Goal: Task Accomplishment & Management: Manage account settings

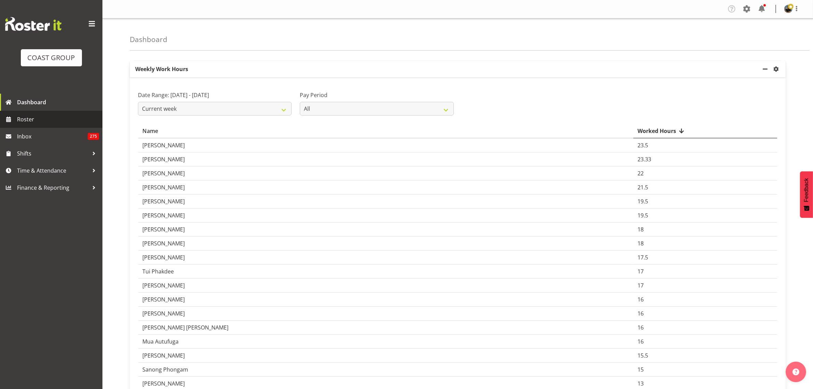
click at [61, 121] on span "Roster" at bounding box center [58, 119] width 82 height 10
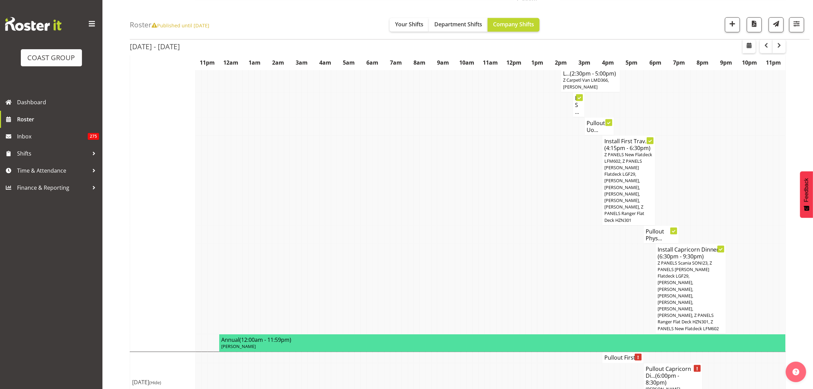
scroll to position [1339, 0]
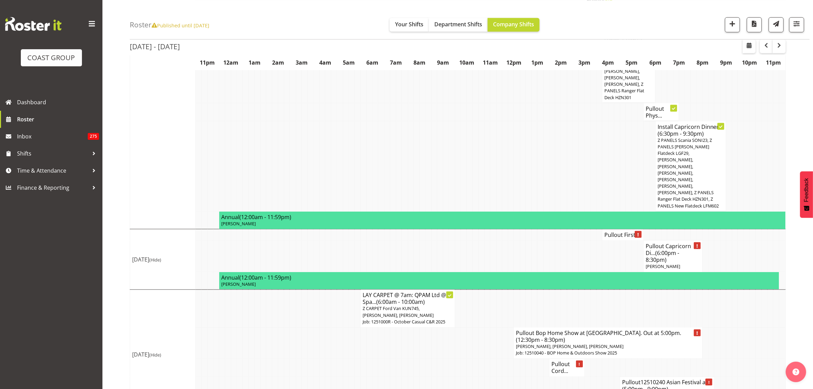
click at [625, 231] on h4 "Pullout First ..." at bounding box center [623, 234] width 37 height 7
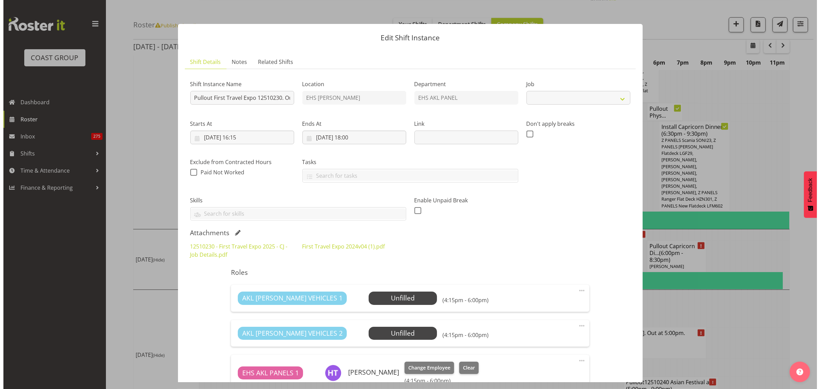
scroll to position [1326, 0]
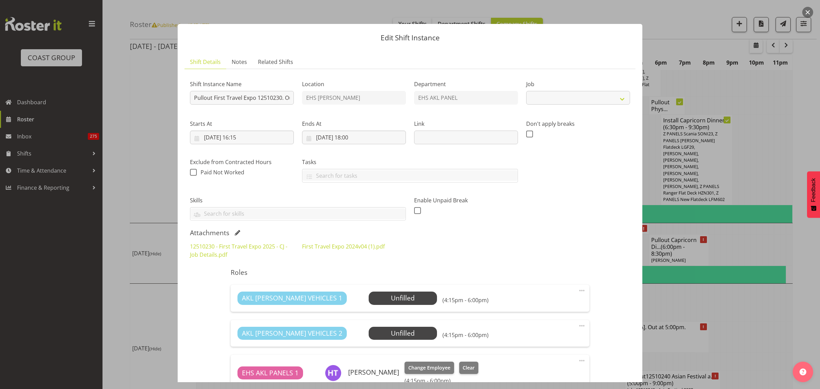
select select "10651"
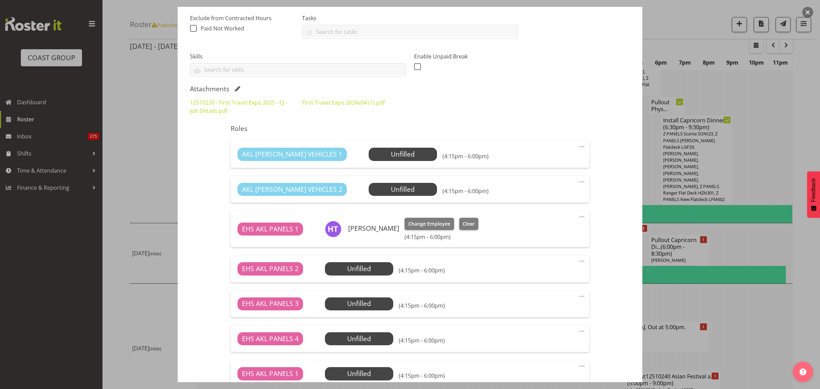
scroll to position [171, 0]
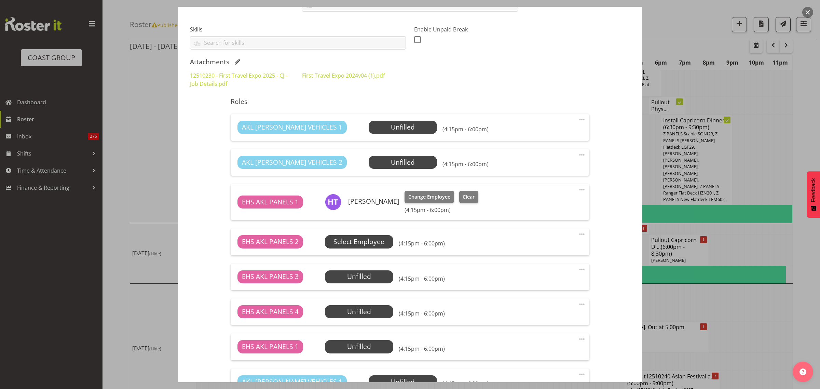
click at [377, 246] on span "Select Employee" at bounding box center [358, 242] width 51 height 10
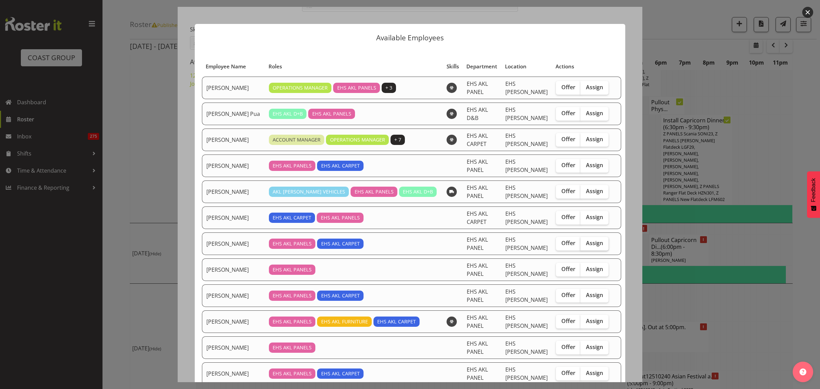
click at [588, 245] on span "Assign" at bounding box center [594, 242] width 17 height 7
click at [585, 245] on input "Assign" at bounding box center [582, 243] width 4 height 4
checkbox input "true"
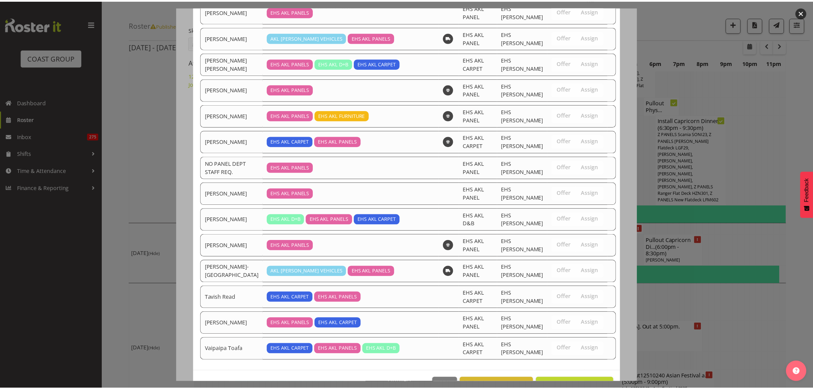
scroll to position [569, 0]
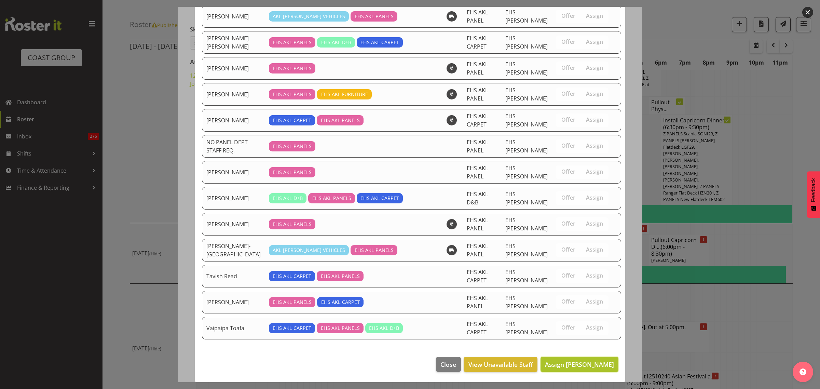
click at [560, 366] on span "Assign [PERSON_NAME]" at bounding box center [579, 364] width 69 height 8
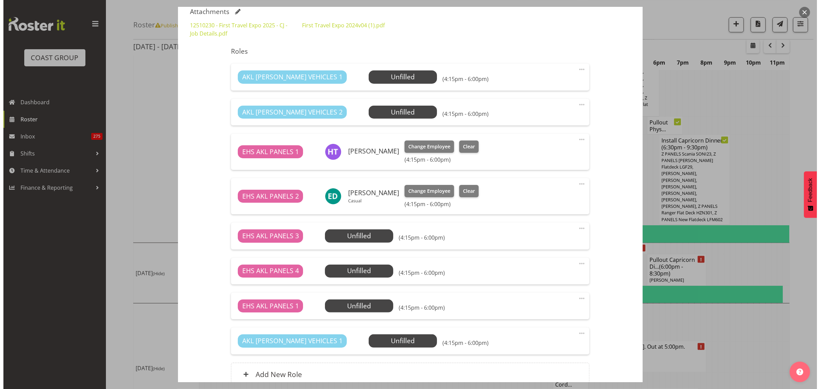
scroll to position [286, 0]
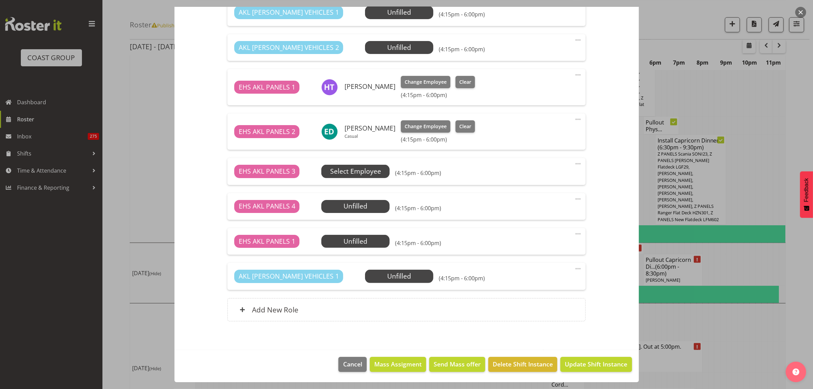
click at [353, 176] on span "Select Employee" at bounding box center [355, 171] width 51 height 10
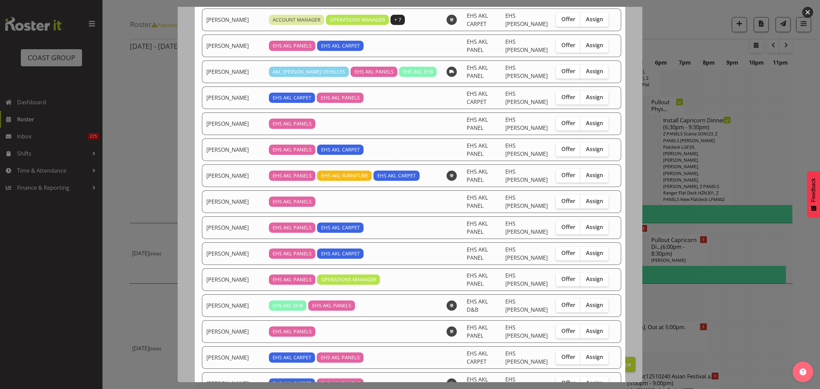
scroll to position [128, 0]
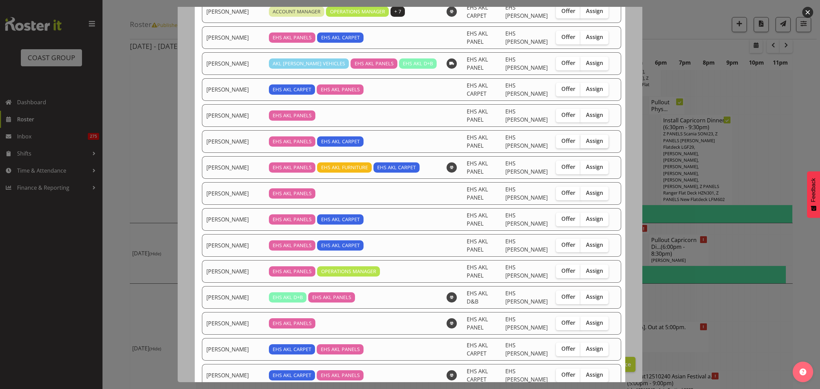
click at [586, 141] on span "Assign" at bounding box center [594, 140] width 17 height 7
click at [585, 141] on input "Assign" at bounding box center [582, 141] width 4 height 4
checkbox input "true"
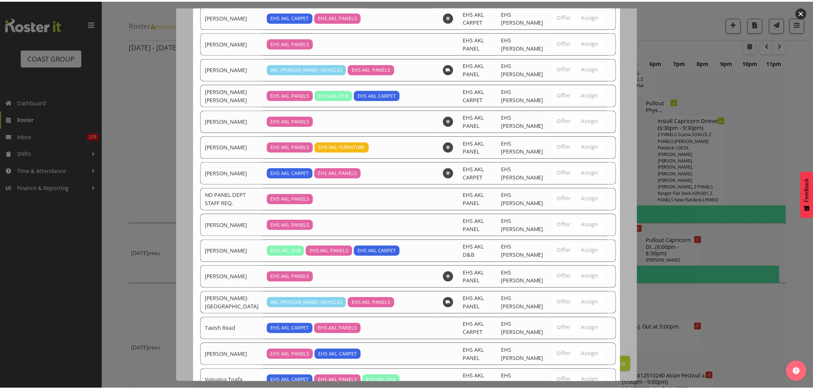
scroll to position [543, 0]
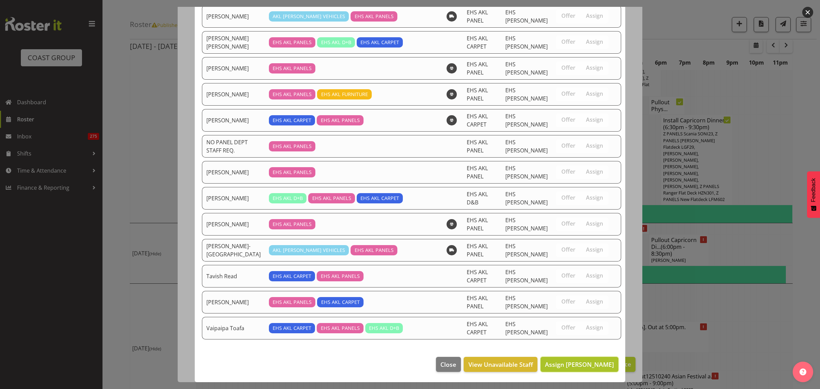
click at [559, 367] on span "Assign [PERSON_NAME]" at bounding box center [579, 364] width 69 height 8
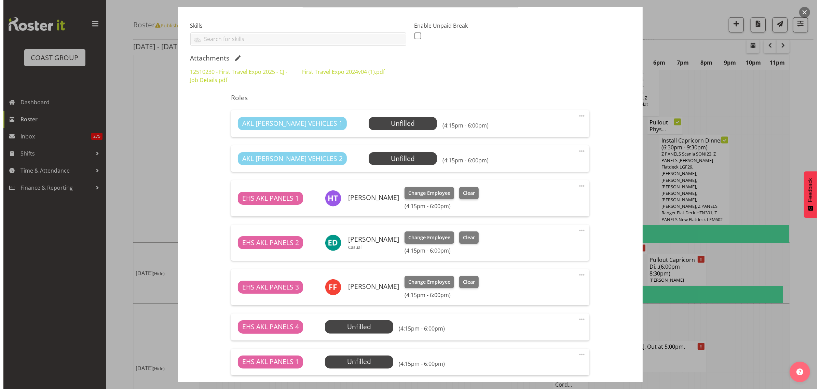
scroll to position [158, 0]
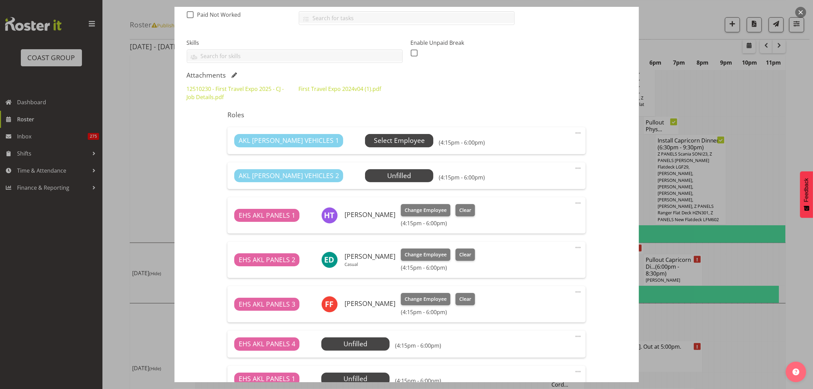
click at [374, 139] on span "Select Employee" at bounding box center [399, 141] width 51 height 10
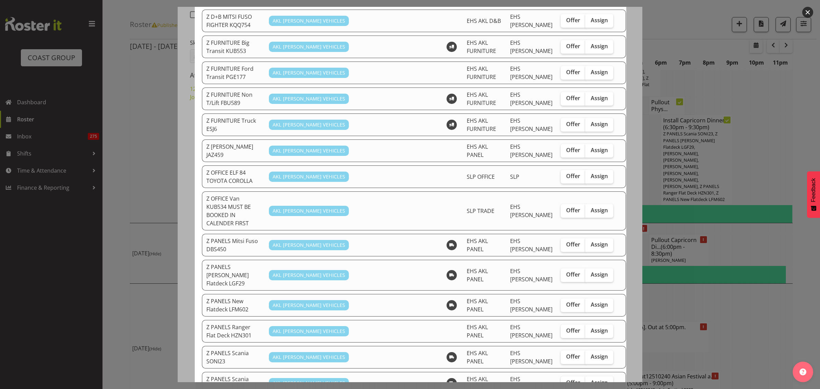
scroll to position [342, 0]
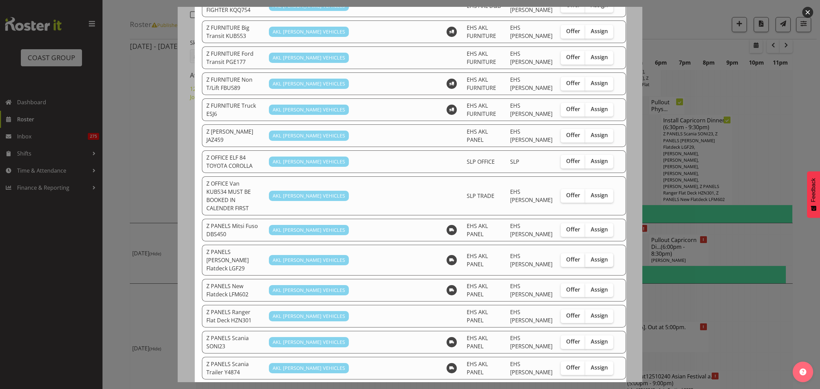
click at [591, 256] on span "Assign" at bounding box center [599, 259] width 17 height 7
click at [585, 257] on input "Assign" at bounding box center [587, 259] width 4 height 4
checkbox input "true"
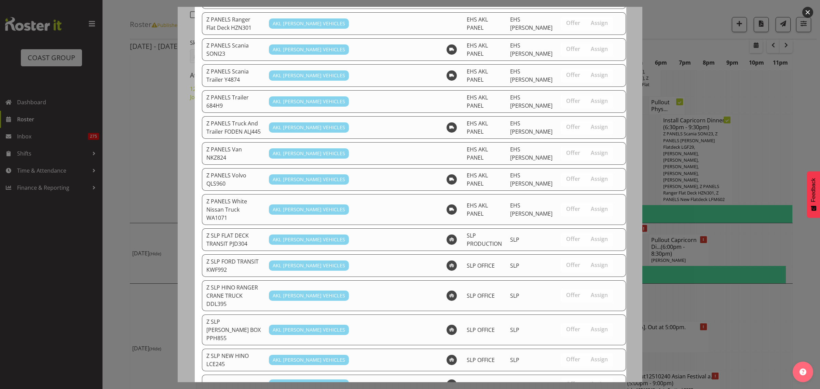
scroll to position [675, 0]
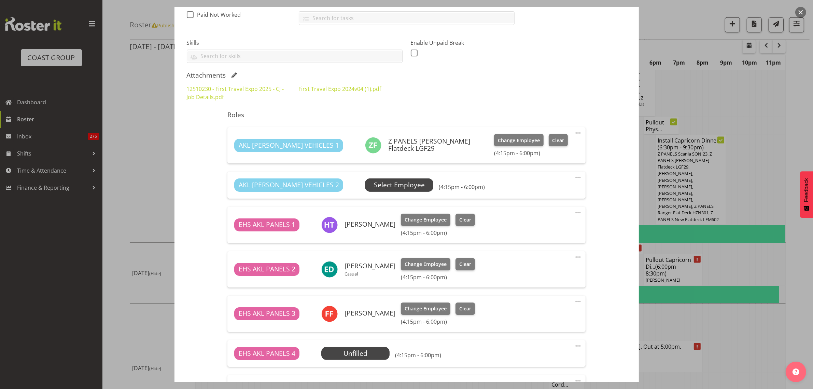
click at [378, 183] on span "Select Employee" at bounding box center [399, 185] width 51 height 10
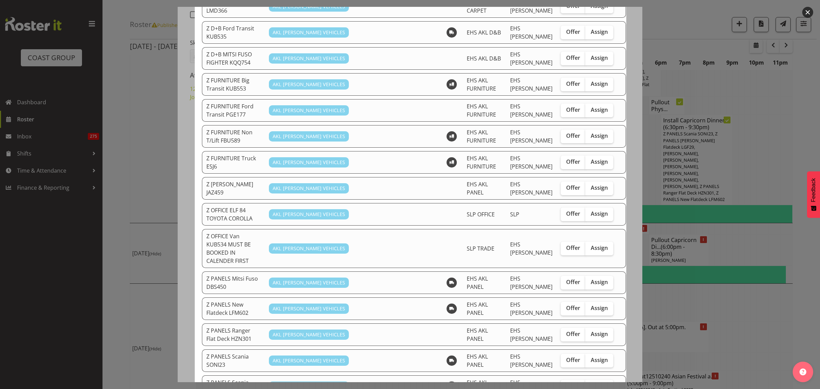
scroll to position [299, 0]
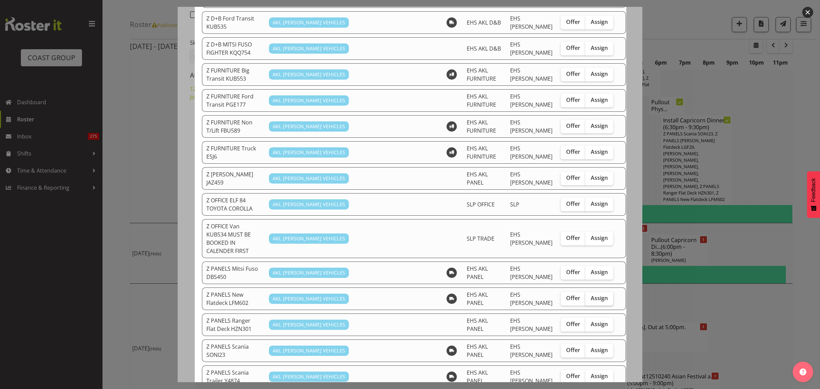
click at [585, 292] on label "Assign" at bounding box center [599, 299] width 28 height 14
click at [585, 296] on input "Assign" at bounding box center [587, 298] width 4 height 4
checkbox input "true"
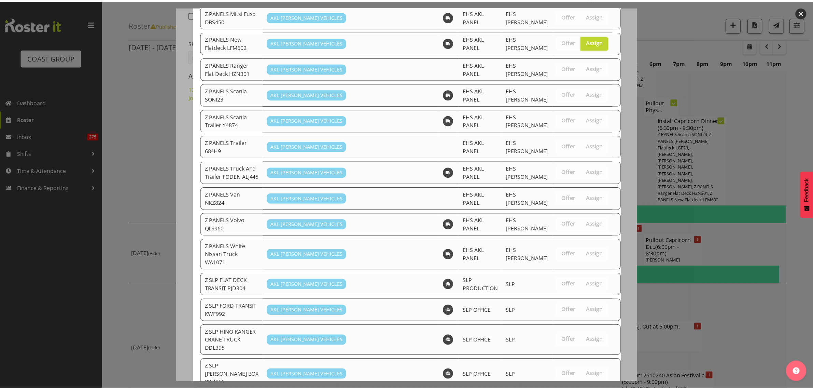
scroll to position [649, 0]
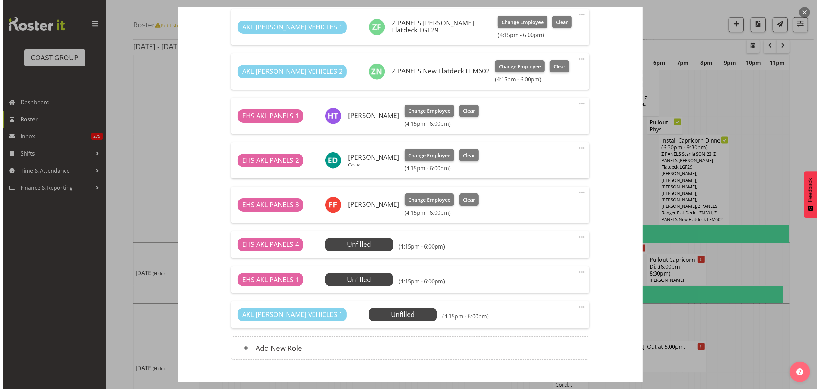
scroll to position [286, 0]
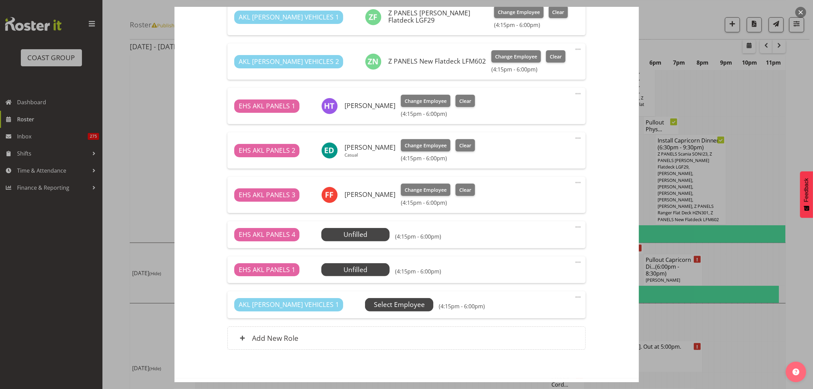
click at [382, 303] on span "Select Employee" at bounding box center [399, 305] width 51 height 10
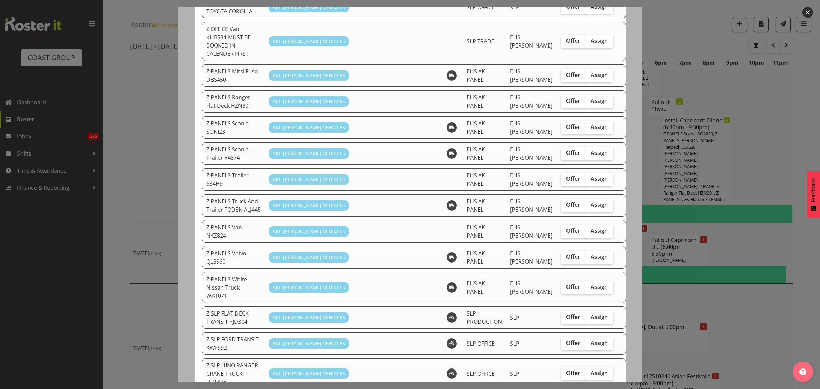
scroll to position [512, 0]
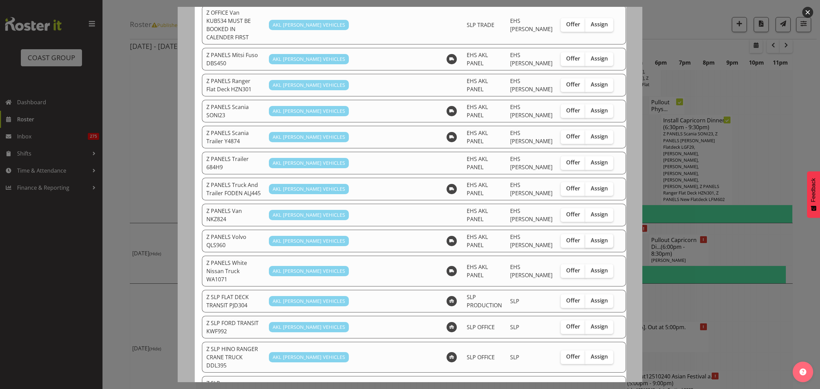
click at [591, 237] on span "Assign" at bounding box center [599, 240] width 17 height 7
click at [586, 238] on input "Assign" at bounding box center [587, 240] width 4 height 4
checkbox input "true"
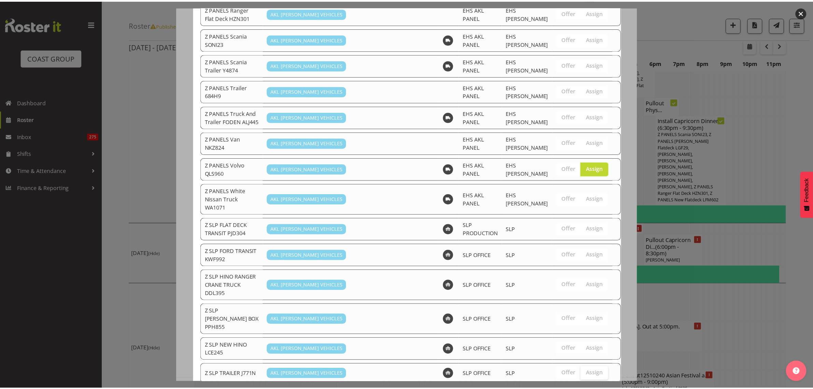
scroll to position [624, 0]
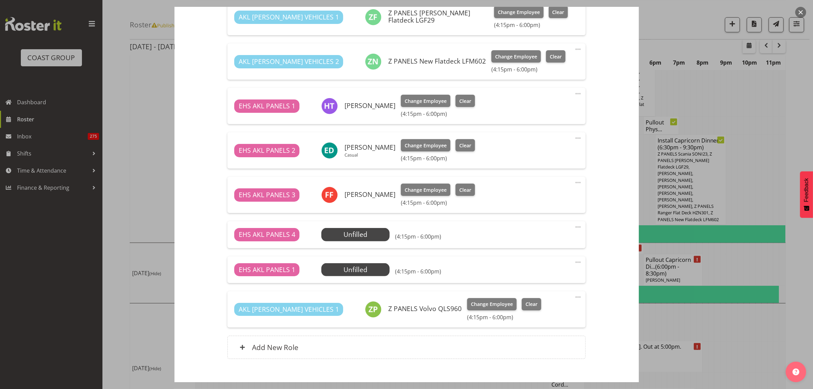
scroll to position [323, 0]
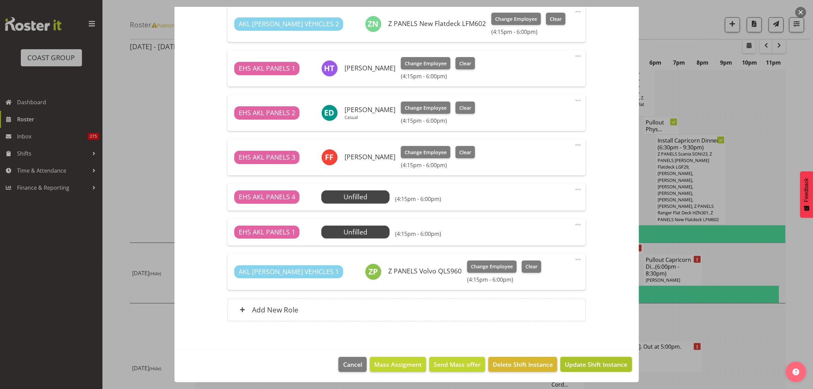
click at [576, 367] on span "Update Shift Instance" at bounding box center [596, 364] width 63 height 9
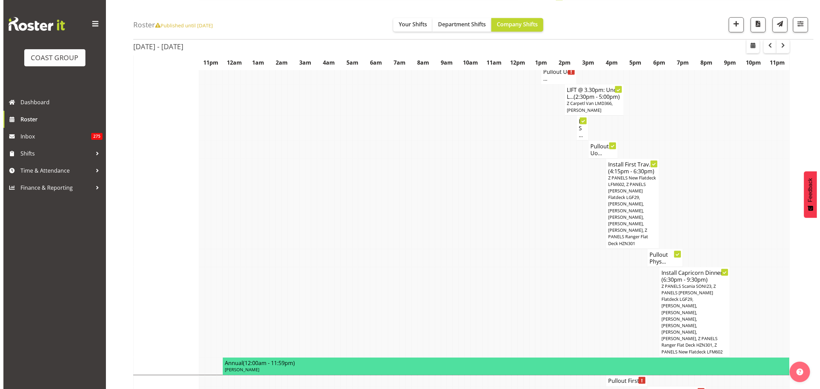
scroll to position [1196, 0]
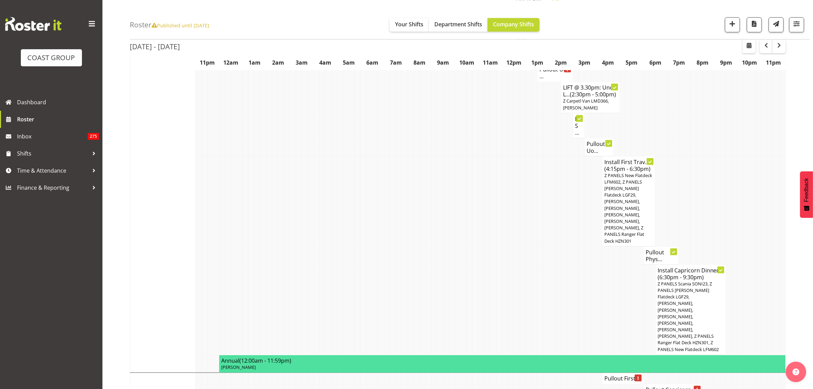
click at [695, 286] on span "Z PANELS Scania SONI23, Z PANELS [PERSON_NAME] Flatdeck LGF29, [PERSON_NAME], […" at bounding box center [688, 316] width 61 height 72
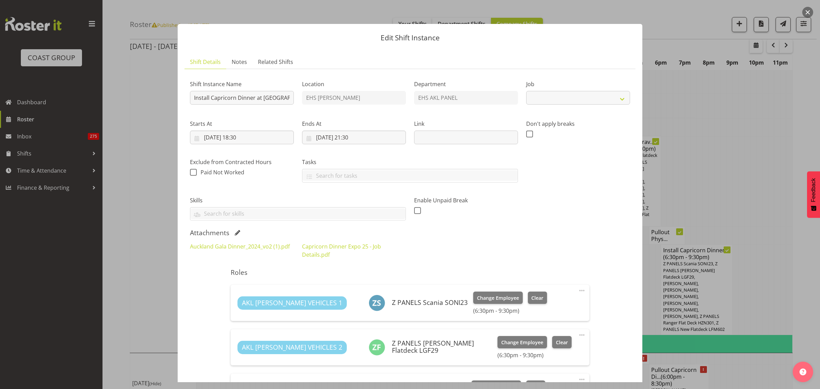
select select "9881"
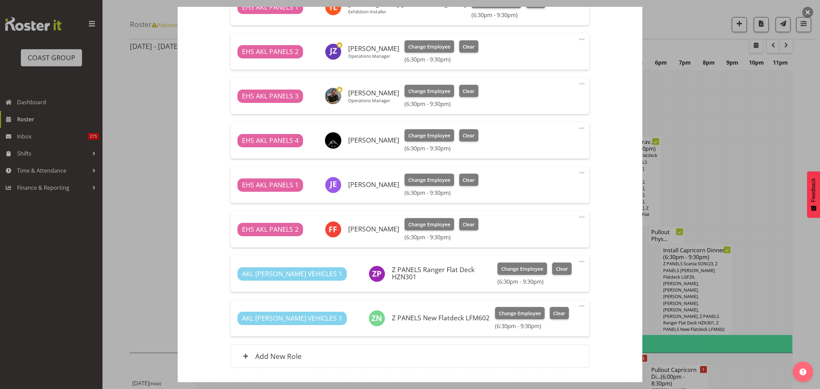
scroll to position [427, 0]
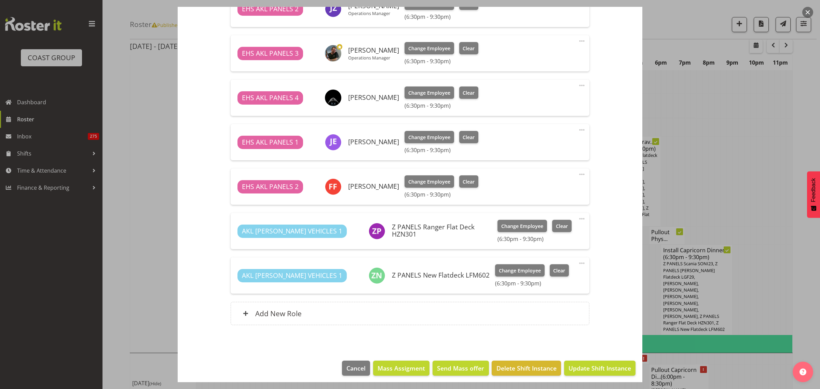
click at [771, 144] on div at bounding box center [410, 194] width 820 height 389
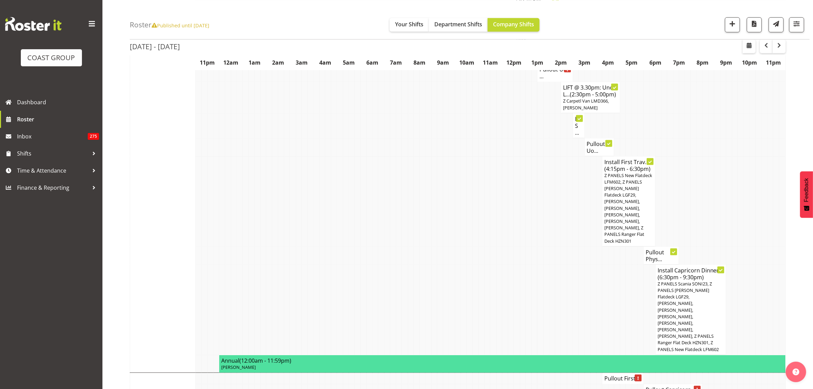
click at [629, 209] on span "Z PANELS New Flatdeck LFM602, Z PANELS [PERSON_NAME] Flatdeck LGF29, [PERSON_NA…" at bounding box center [629, 208] width 48 height 72
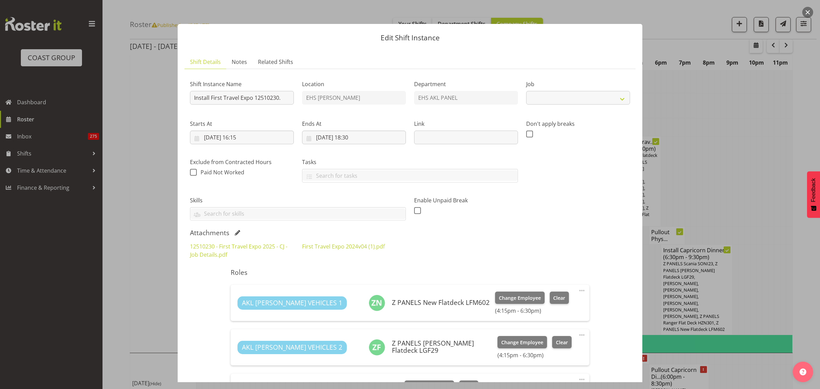
select select "10651"
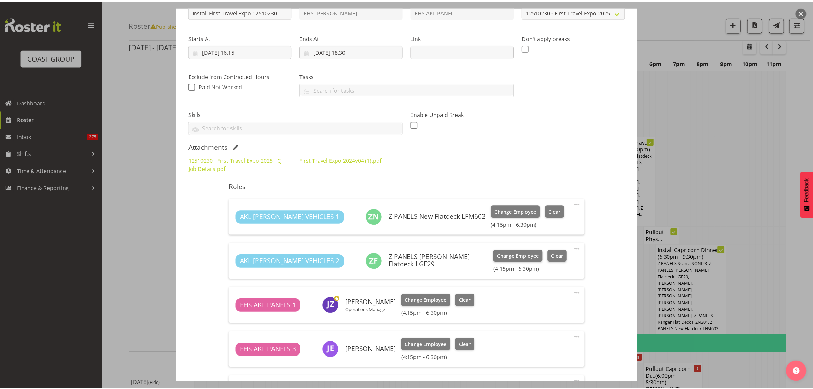
scroll to position [43, 0]
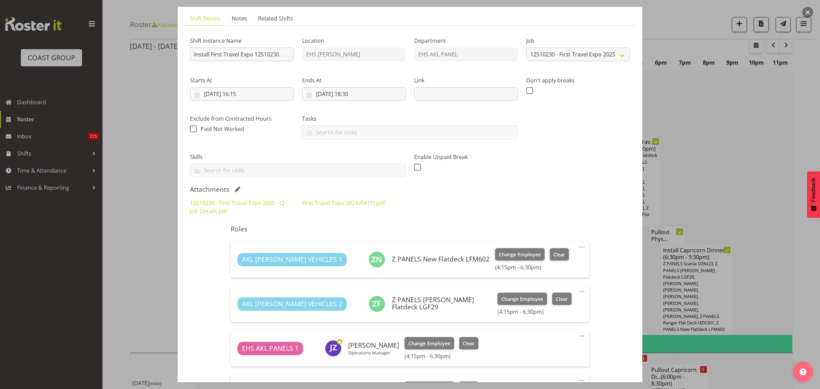
click at [808, 13] on button "button" at bounding box center [807, 12] width 11 height 11
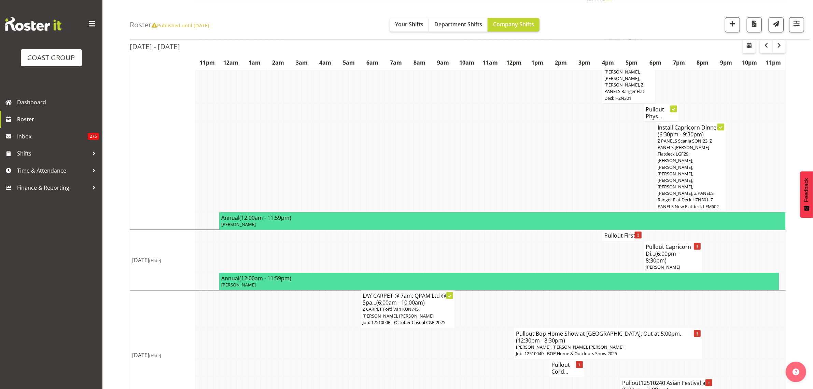
scroll to position [1339, 0]
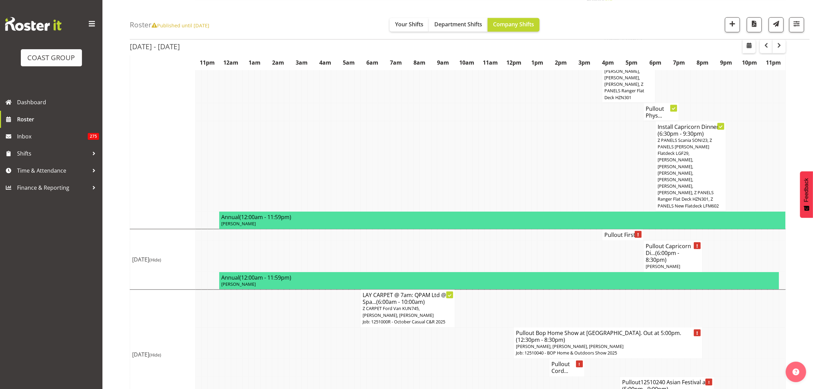
click at [620, 231] on h4 "Pullout First ..." at bounding box center [623, 234] width 37 height 7
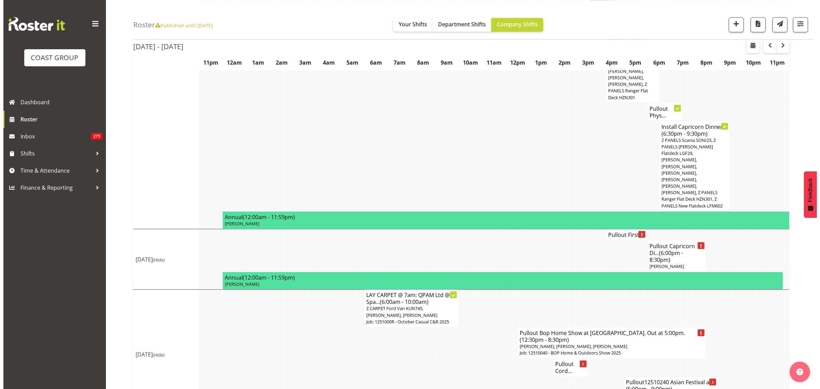
scroll to position [1326, 0]
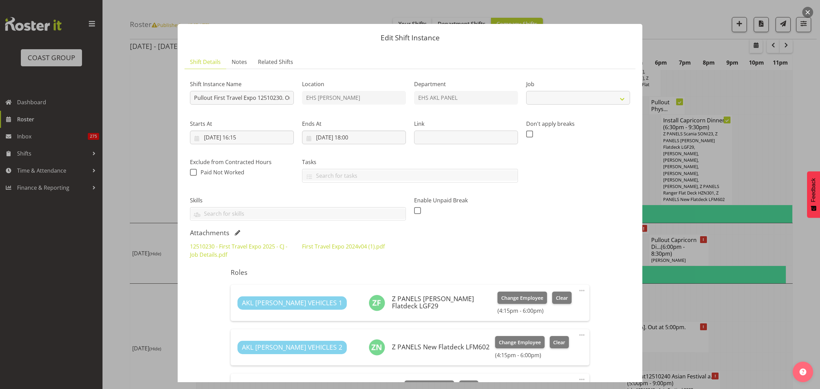
select select "10651"
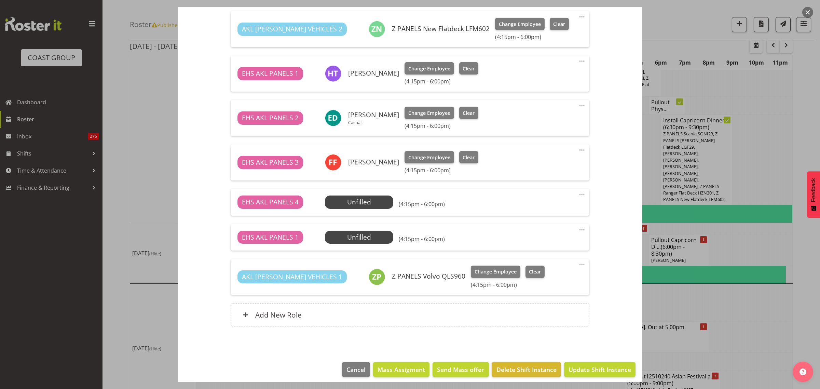
scroll to position [323, 0]
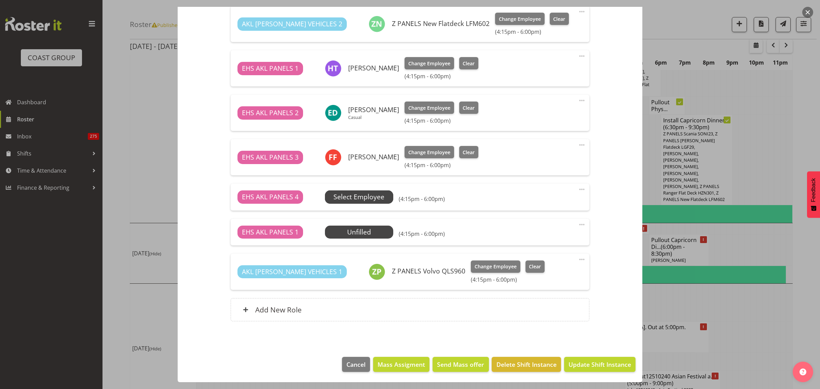
click at [364, 197] on span "Select Employee" at bounding box center [358, 197] width 51 height 10
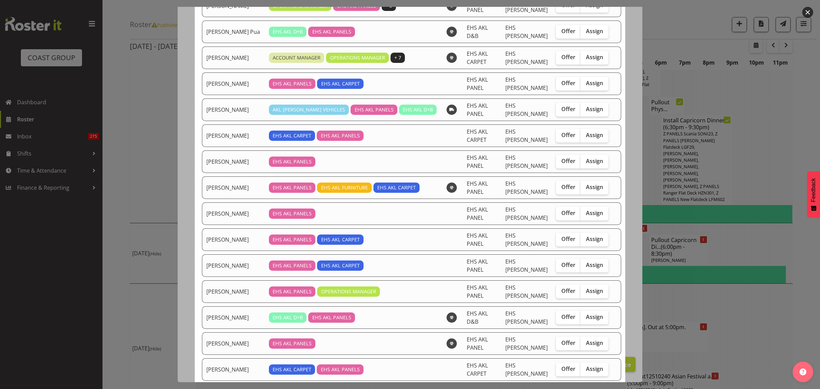
scroll to position [85, 0]
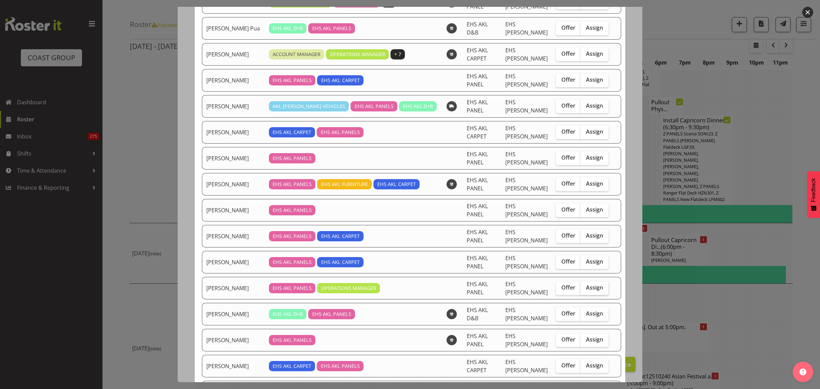
click at [586, 291] on span "Assign" at bounding box center [594, 287] width 17 height 7
click at [585, 290] on input "Assign" at bounding box center [582, 287] width 4 height 4
checkbox input "true"
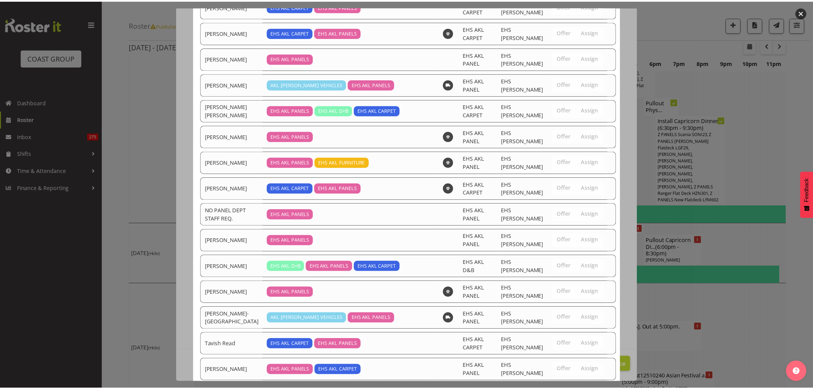
scroll to position [517, 0]
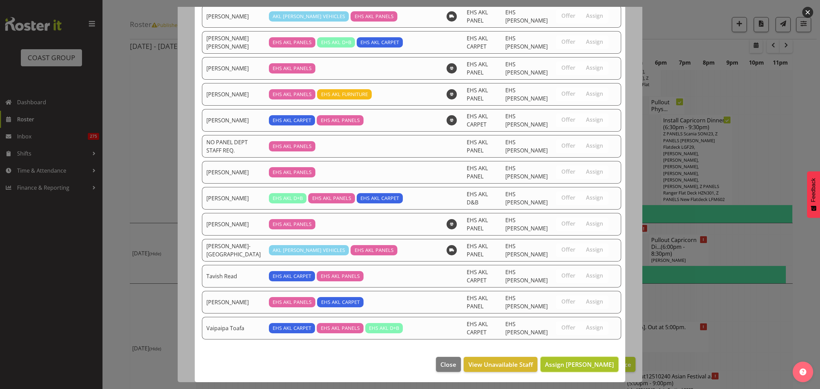
click at [565, 363] on span "Assign [PERSON_NAME]" at bounding box center [579, 364] width 69 height 8
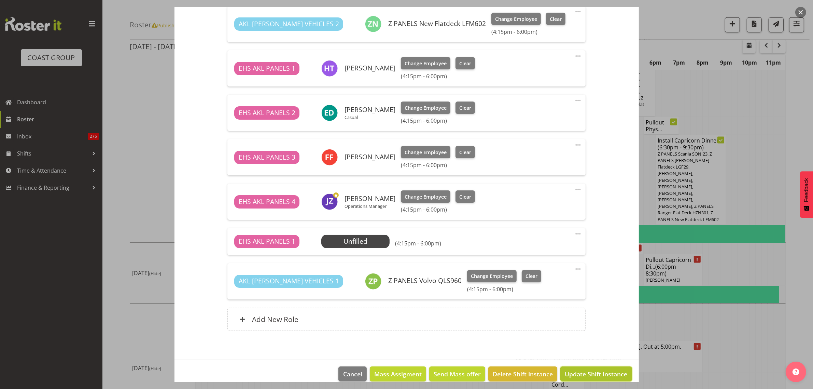
click at [578, 374] on span "Update Shift Instance" at bounding box center [596, 373] width 63 height 9
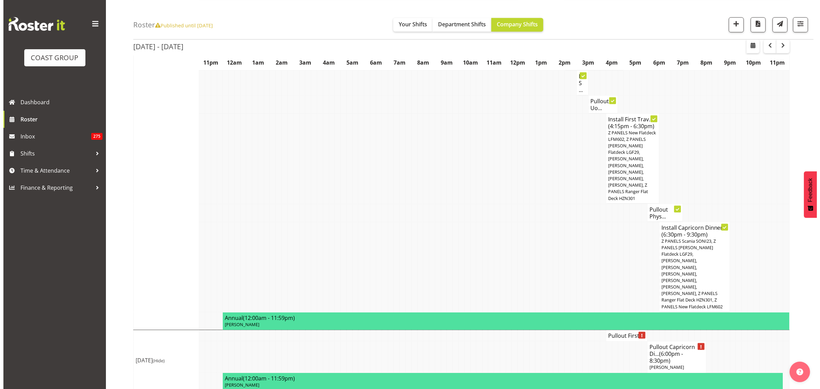
scroll to position [1324, 0]
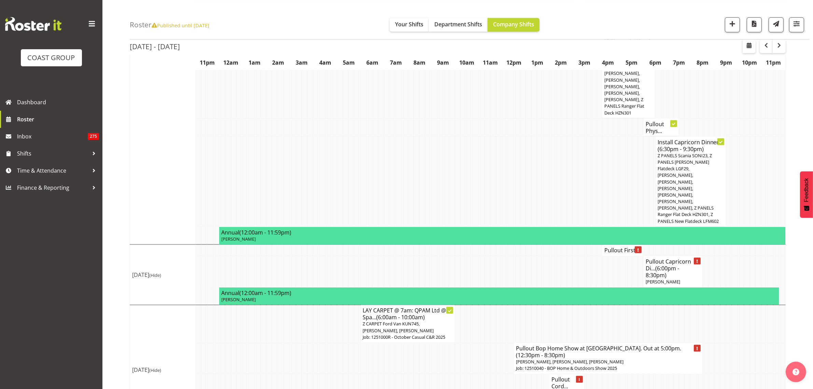
click at [621, 247] on h4 "Pullout First ..." at bounding box center [623, 250] width 37 height 7
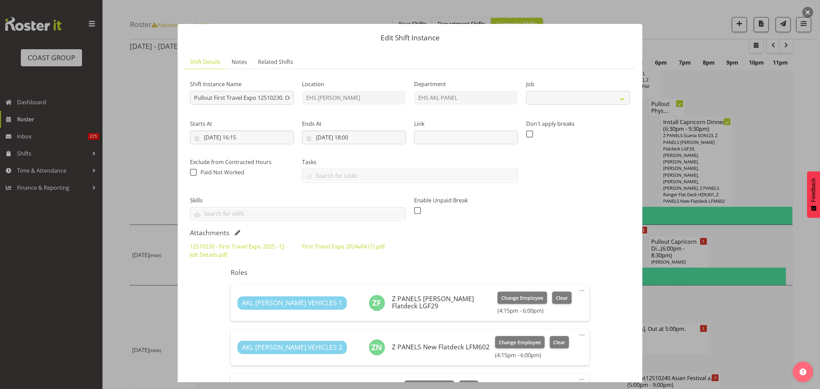
select select "10651"
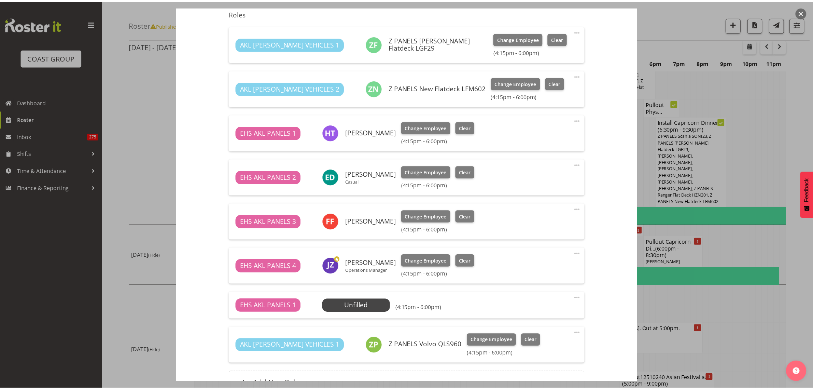
scroll to position [299, 0]
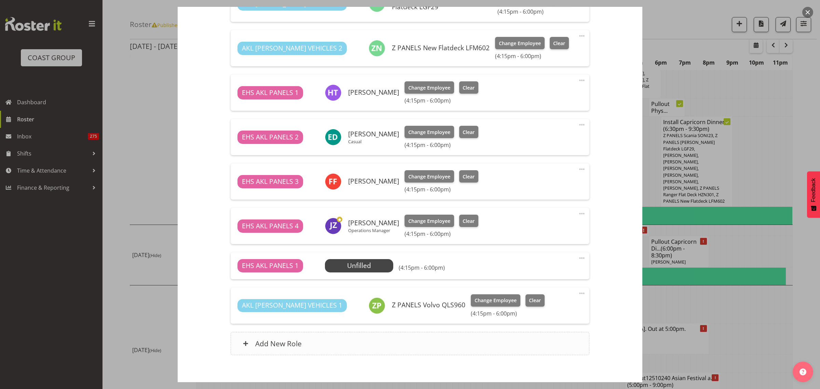
click at [320, 343] on div "Add New Role" at bounding box center [410, 343] width 358 height 23
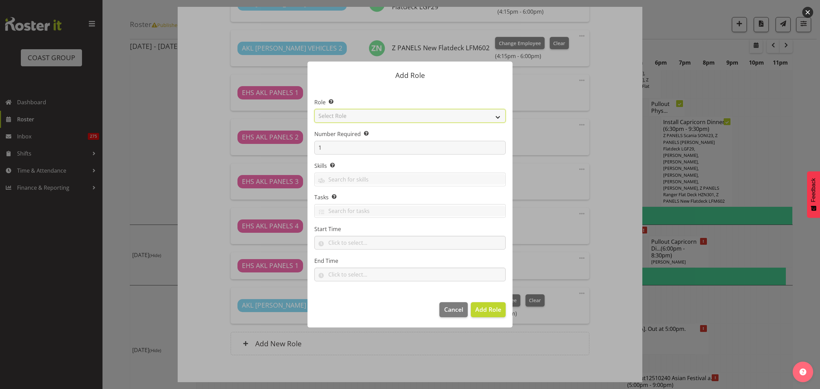
click at [499, 119] on select "Select Role ACCOUNT MANAGER ACCOUNT MANAGER DW ACCOUNTS [PERSON_NAME] VEHICLES …" at bounding box center [409, 116] width 191 height 14
select select "188"
click at [314, 109] on select "Select Role ACCOUNT MANAGER ACCOUNT MANAGER DW ACCOUNTS [PERSON_NAME] VEHICLES …" at bounding box center [409, 116] width 191 height 14
click at [479, 313] on span "Add Role" at bounding box center [488, 309] width 26 height 8
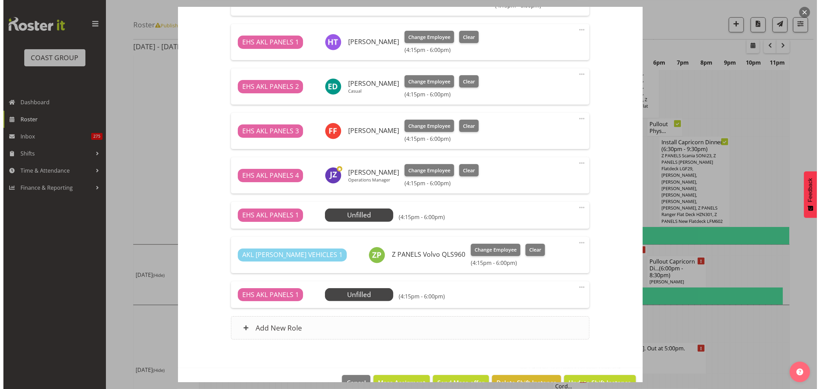
scroll to position [368, 0]
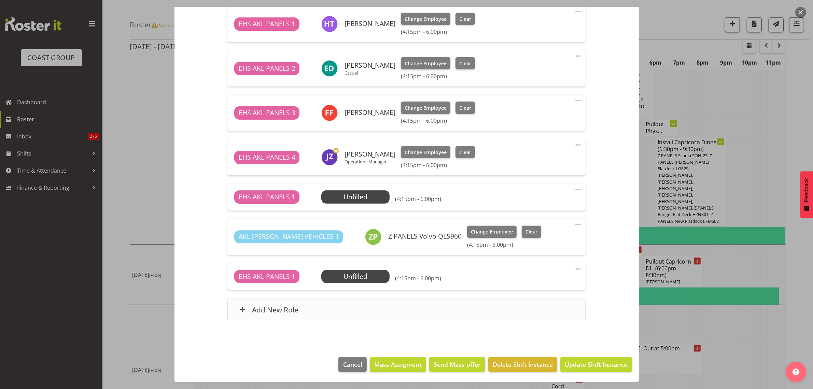
click at [431, 313] on div "Add New Role" at bounding box center [407, 309] width 358 height 23
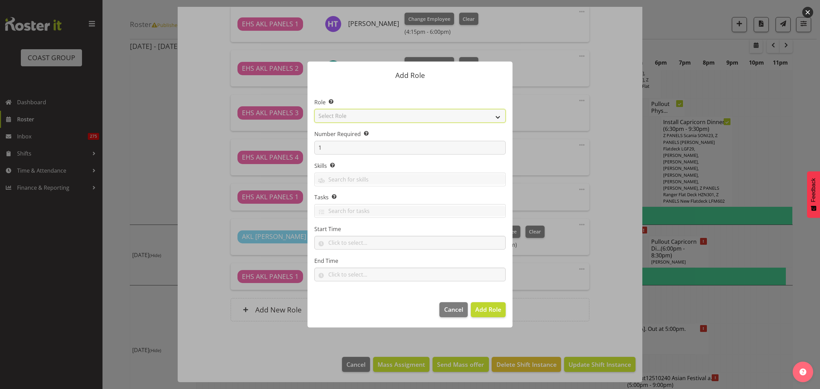
click at [498, 116] on select "Select Role ACCOUNT MANAGER ACCOUNT MANAGER DW ACCOUNTS [PERSON_NAME] VEHICLES …" at bounding box center [409, 116] width 191 height 14
select select "81"
click at [314, 109] on select "Select Role ACCOUNT MANAGER ACCOUNT MANAGER DW ACCOUNTS [PERSON_NAME] VEHICLES …" at bounding box center [409, 116] width 191 height 14
click at [485, 313] on span "Add Role" at bounding box center [488, 309] width 26 height 8
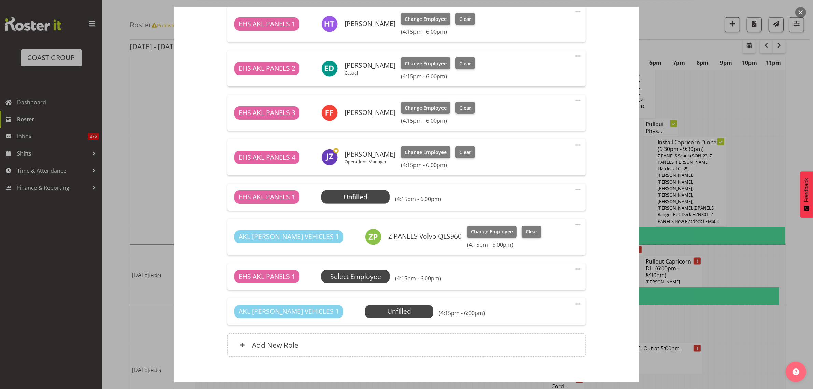
click at [366, 276] on span "Select Employee" at bounding box center [355, 277] width 51 height 10
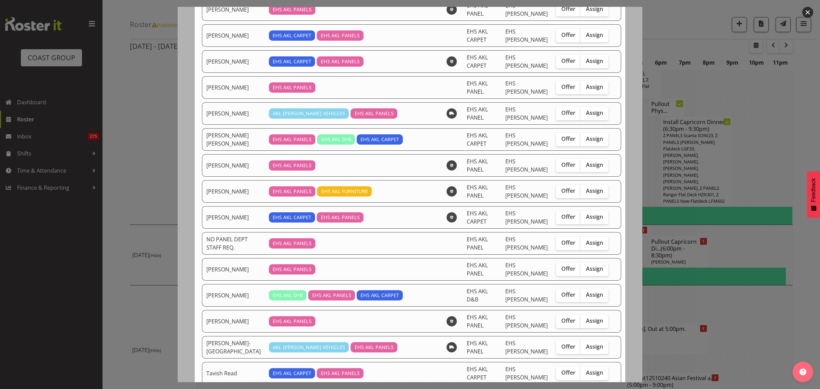
scroll to position [427, 0]
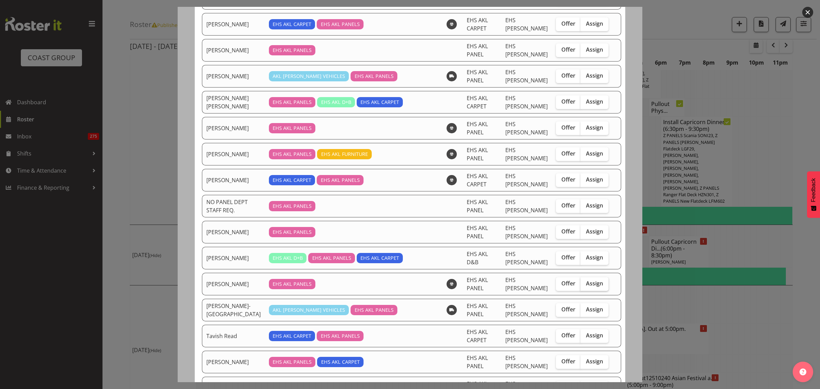
click at [590, 286] on span "Assign" at bounding box center [594, 283] width 17 height 7
click at [585, 286] on input "Assign" at bounding box center [582, 283] width 4 height 4
checkbox input "true"
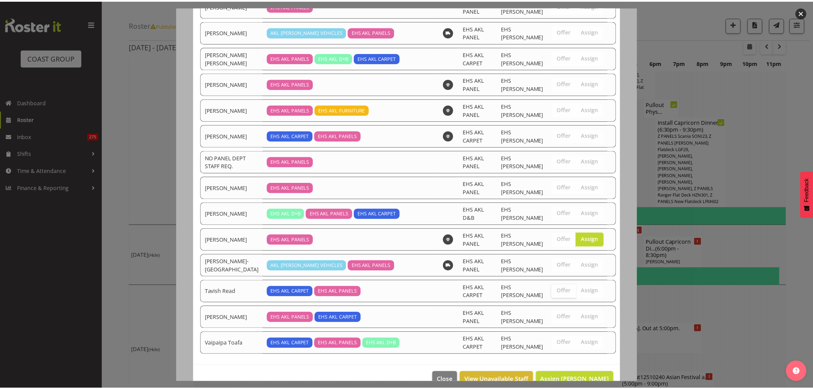
scroll to position [491, 0]
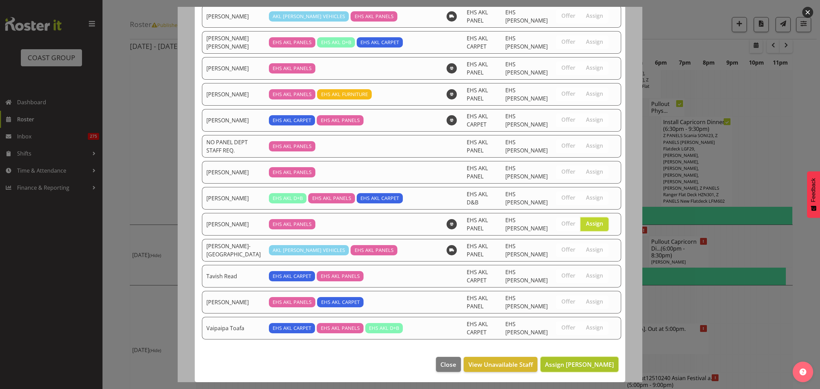
click at [568, 363] on span "Assign [PERSON_NAME]" at bounding box center [579, 364] width 69 height 8
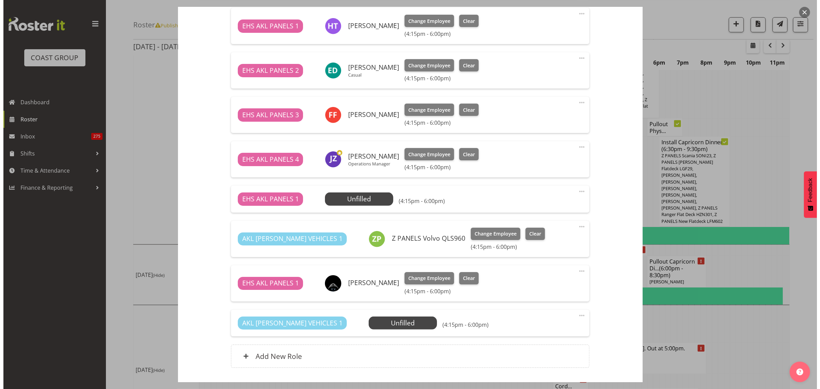
scroll to position [369, 0]
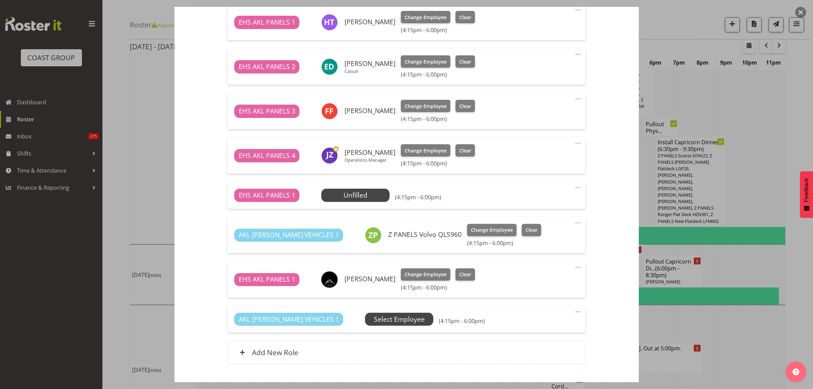
click at [388, 319] on span "Select Employee" at bounding box center [399, 319] width 51 height 10
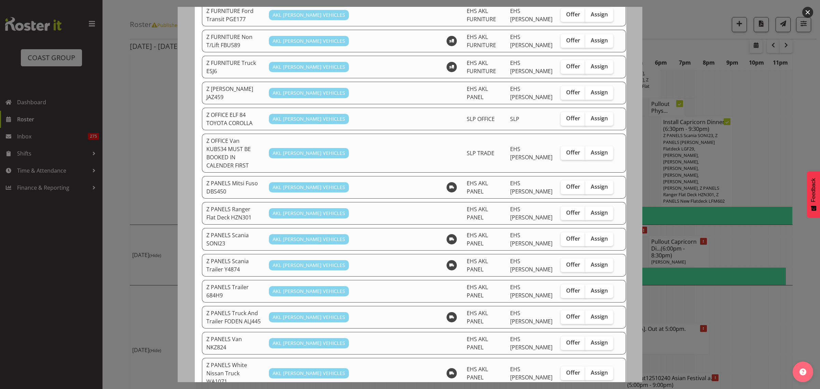
scroll to position [342, 0]
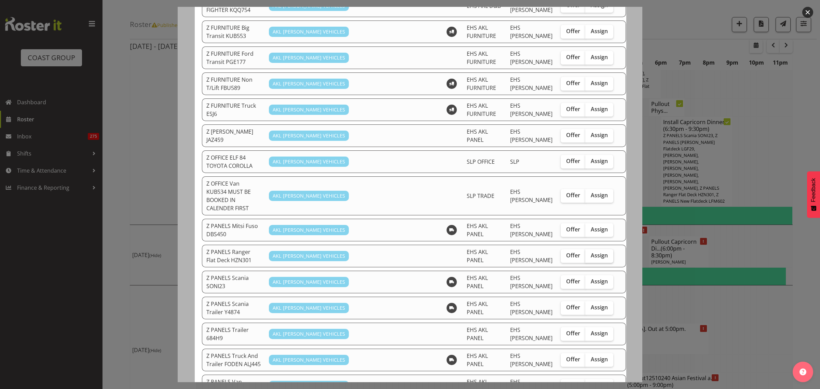
click at [591, 252] on span "Assign" at bounding box center [599, 255] width 17 height 7
click at [585, 253] on input "Assign" at bounding box center [587, 255] width 4 height 4
checkbox input "true"
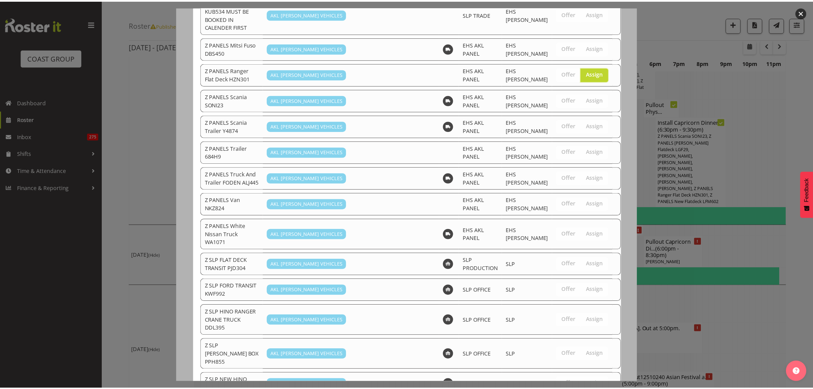
scroll to position [600, 0]
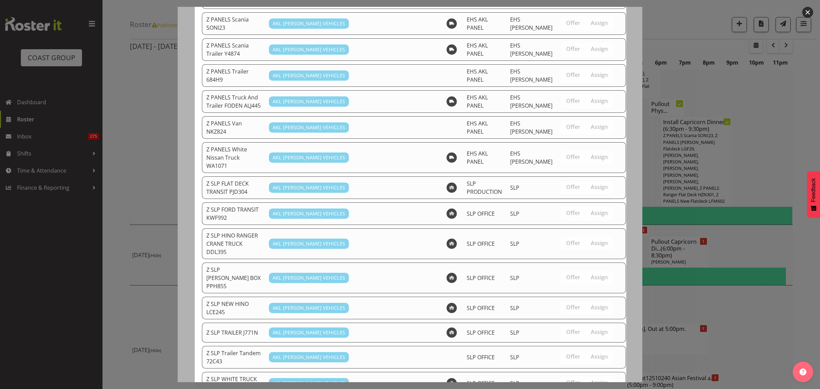
drag, startPoint x: 542, startPoint y: 367, endPoint x: 553, endPoint y: 375, distance: 13.9
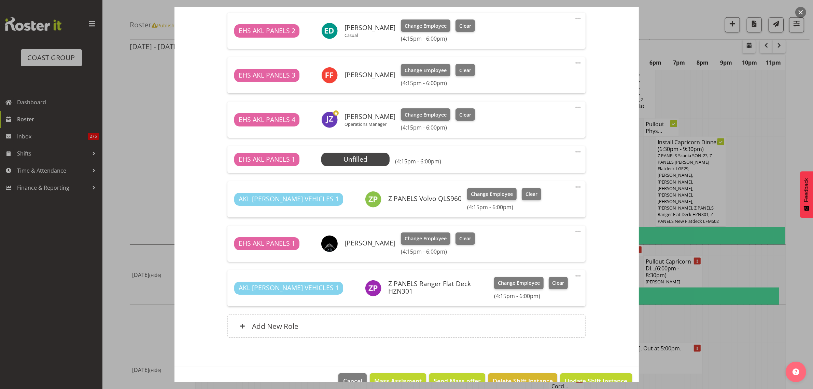
scroll to position [421, 0]
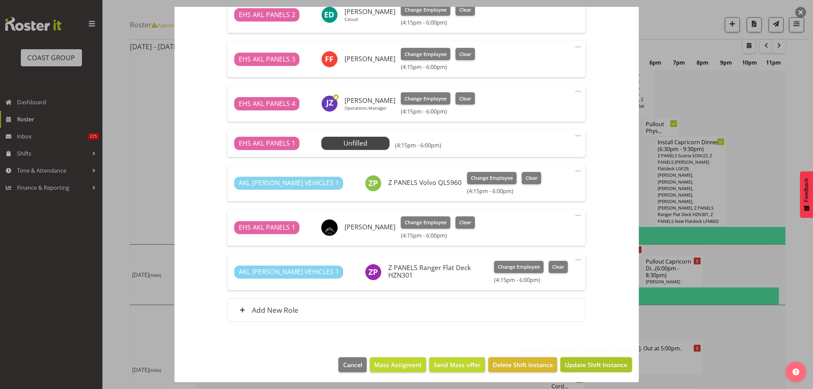
click at [573, 364] on span "Update Shift Instance" at bounding box center [596, 364] width 63 height 9
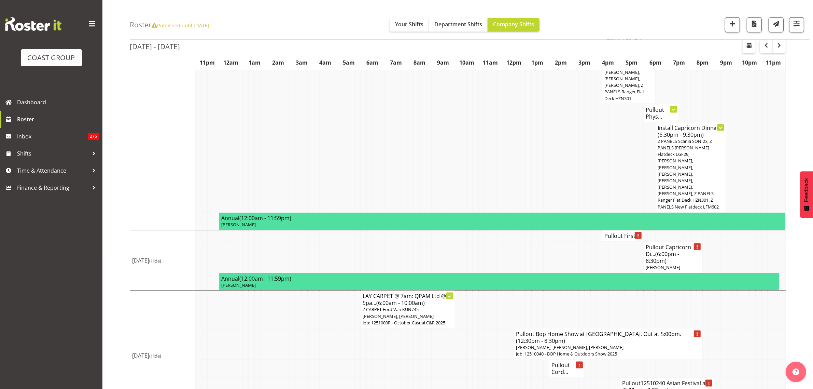
scroll to position [1339, 0]
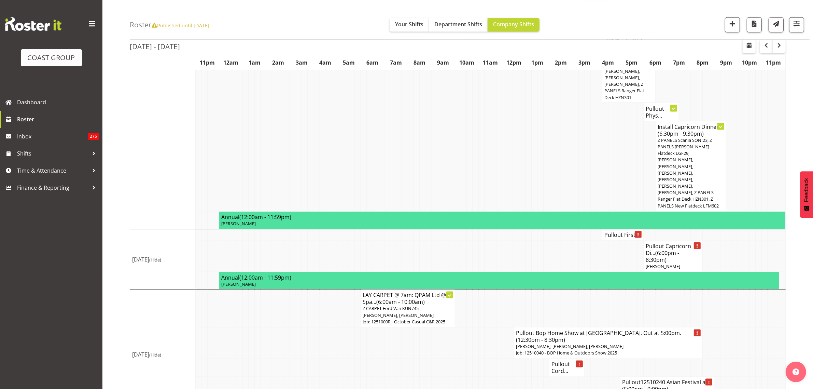
click at [667, 249] on span "(6:00pm - 8:30pm)" at bounding box center [662, 256] width 33 height 14
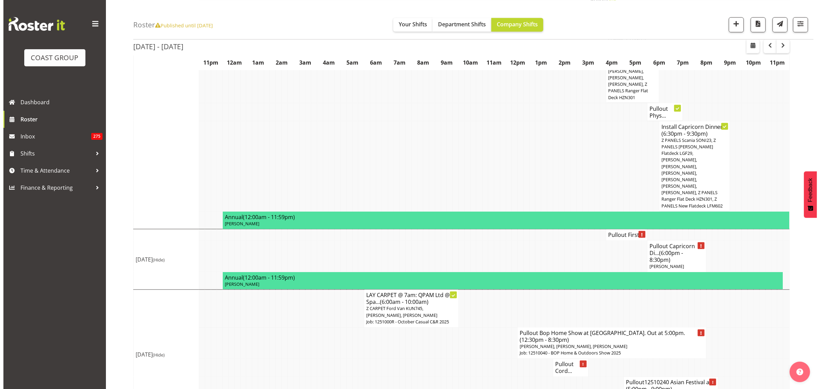
scroll to position [1326, 0]
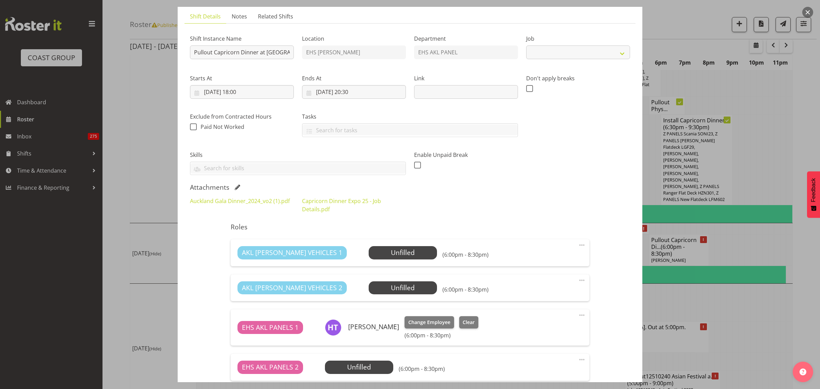
select select "9881"
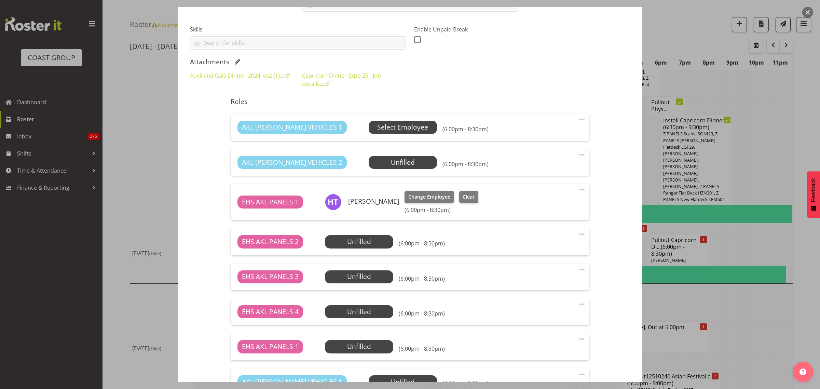
click at [387, 128] on span "Select Employee" at bounding box center [402, 127] width 51 height 10
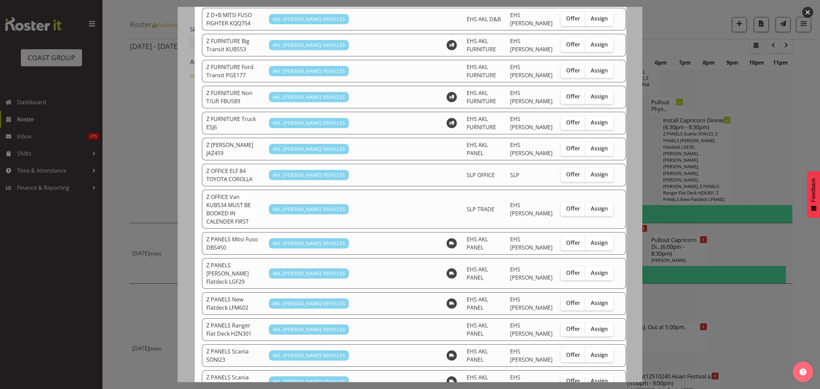
scroll to position [342, 0]
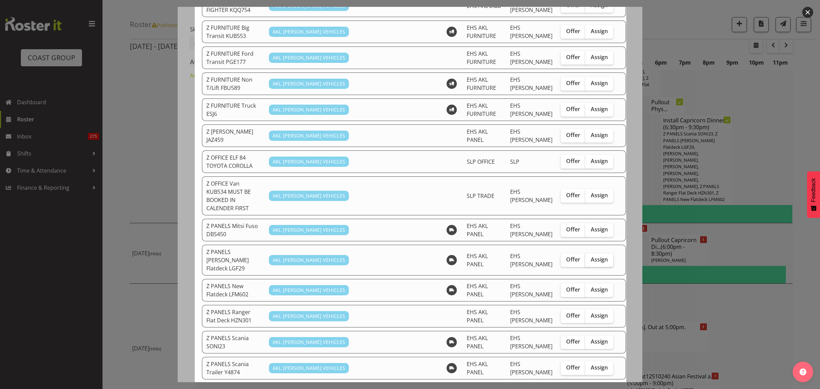
click at [591, 256] on span "Assign" at bounding box center [599, 259] width 17 height 7
click at [586, 257] on input "Assign" at bounding box center [587, 259] width 4 height 4
checkbox input "true"
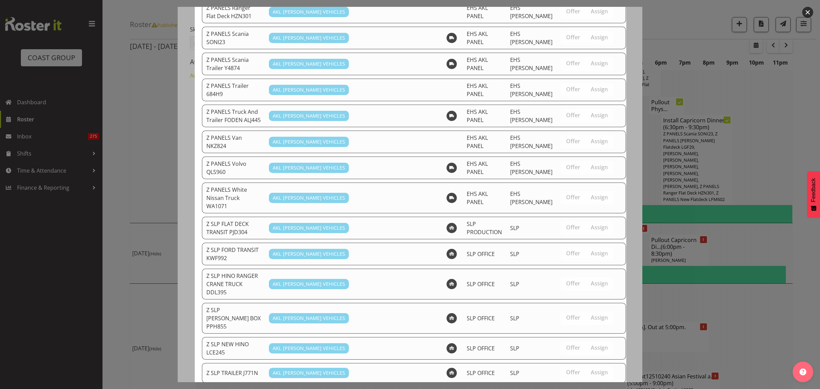
scroll to position [675, 0]
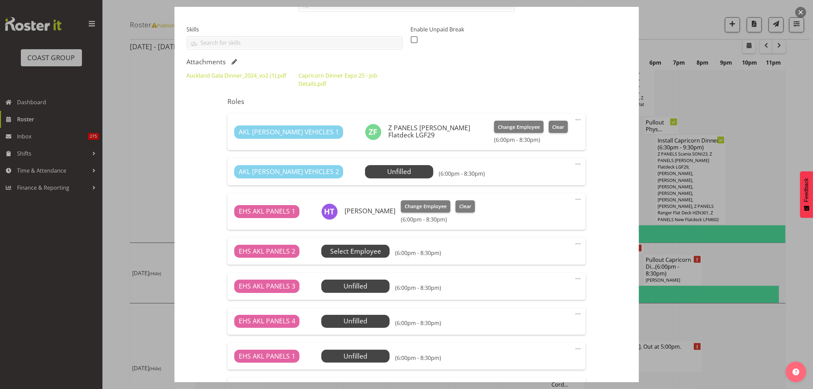
click at [370, 253] on span "Select Employee" at bounding box center [355, 251] width 51 height 10
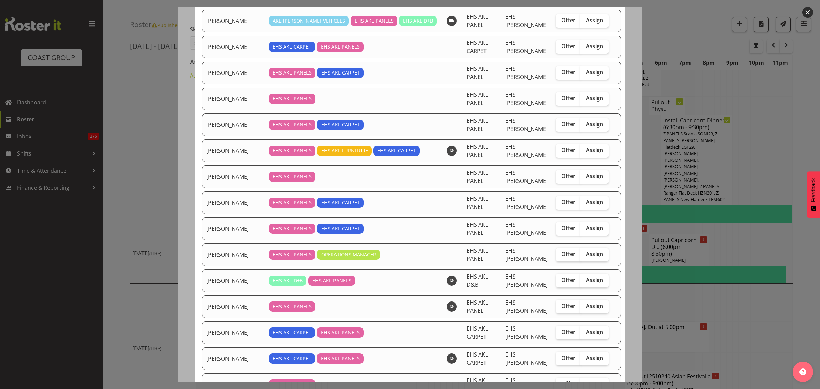
scroll to position [256, 0]
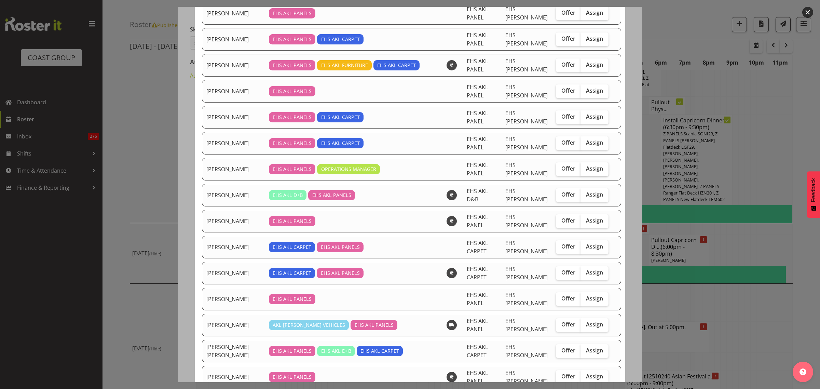
click at [586, 172] on span "Assign" at bounding box center [594, 168] width 17 height 7
click at [580, 171] on input "Assign" at bounding box center [582, 168] width 4 height 4
checkbox input "true"
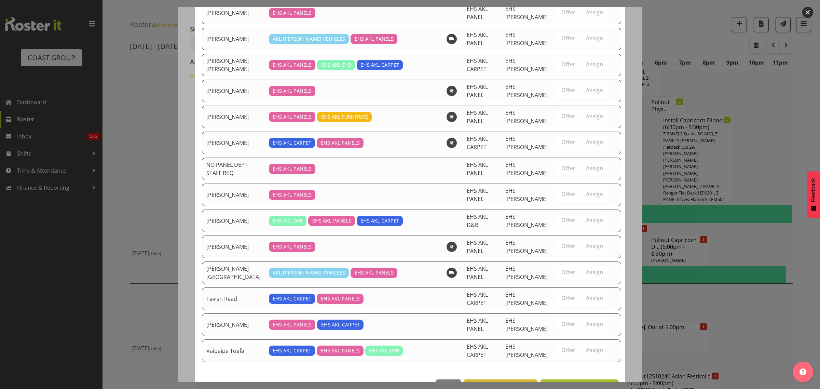
scroll to position [569, 0]
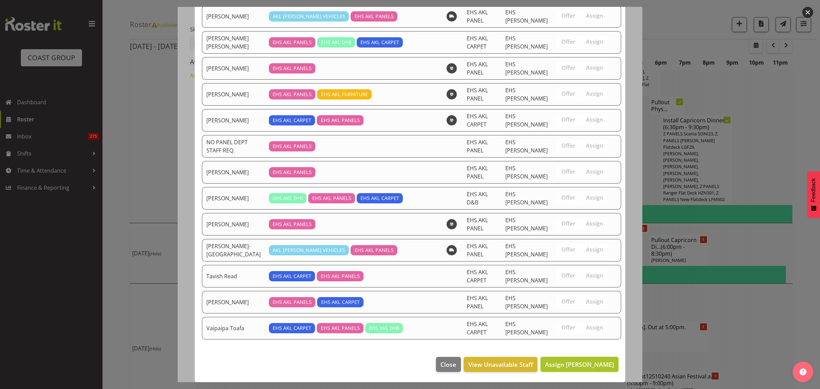
click at [558, 364] on span "Assign [PERSON_NAME]" at bounding box center [579, 364] width 69 height 8
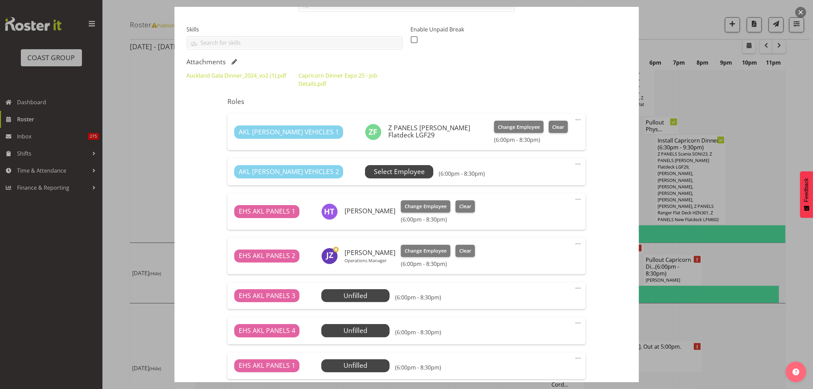
click at [383, 174] on span "Select Employee" at bounding box center [399, 172] width 51 height 10
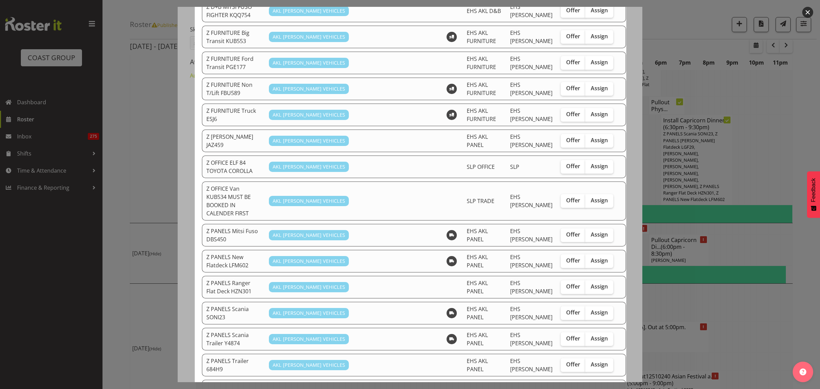
scroll to position [342, 0]
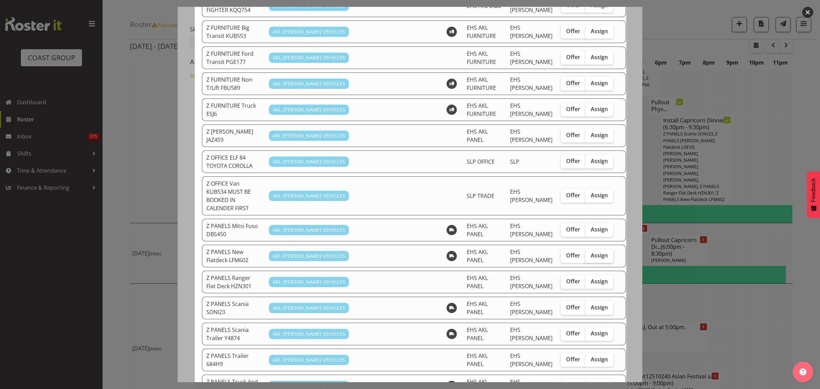
click at [591, 252] on span "Assign" at bounding box center [599, 255] width 17 height 7
click at [585, 253] on input "Assign" at bounding box center [587, 255] width 4 height 4
checkbox input "true"
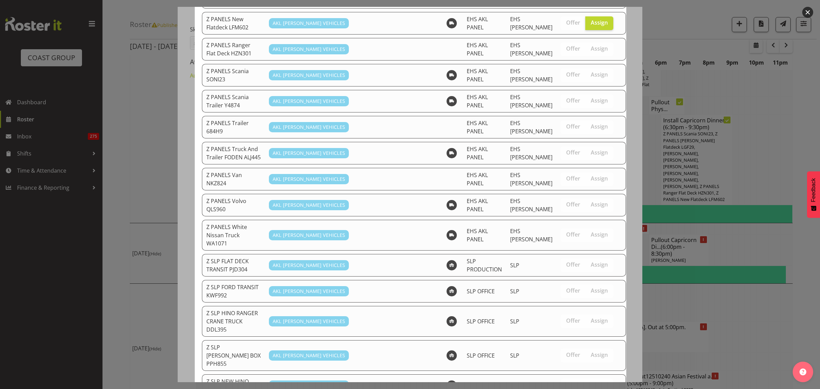
scroll to position [649, 0]
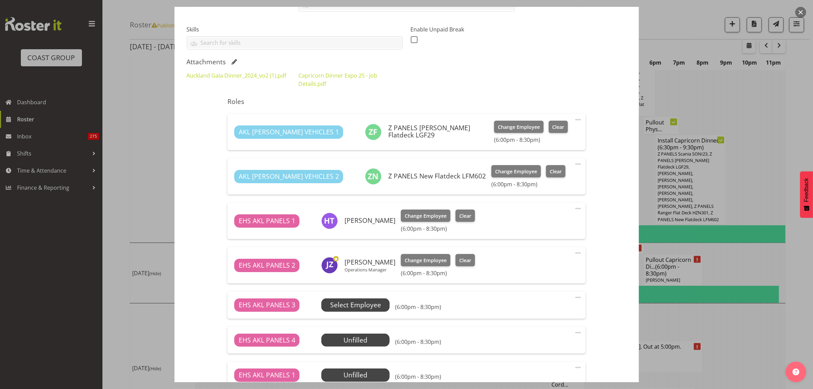
click at [367, 304] on span "Select Employee" at bounding box center [355, 305] width 51 height 10
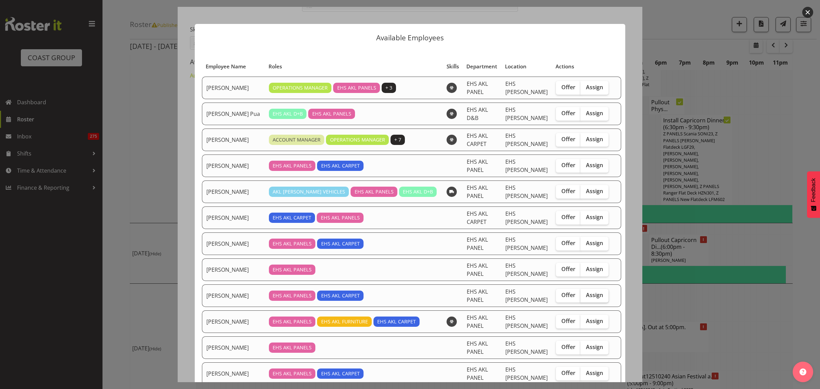
click at [586, 298] on span "Assign" at bounding box center [594, 294] width 17 height 7
click at [583, 297] on input "Assign" at bounding box center [582, 295] width 4 height 4
checkbox input "true"
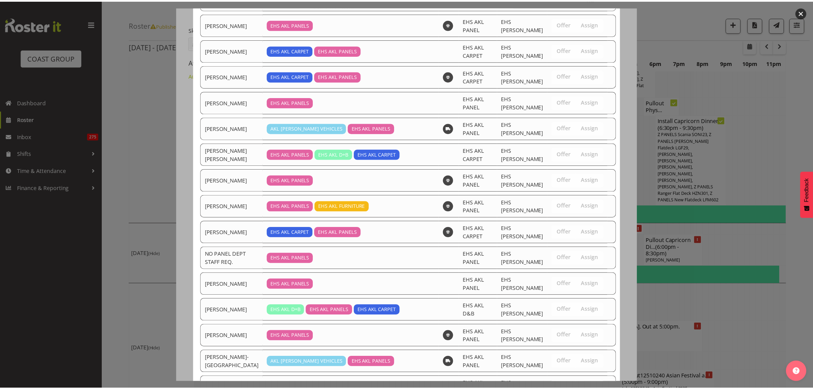
scroll to position [543, 0]
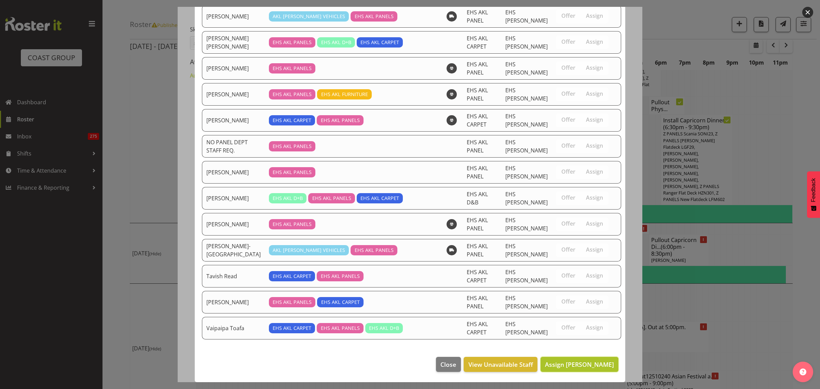
click at [569, 368] on span "Assign [PERSON_NAME]" at bounding box center [579, 364] width 69 height 8
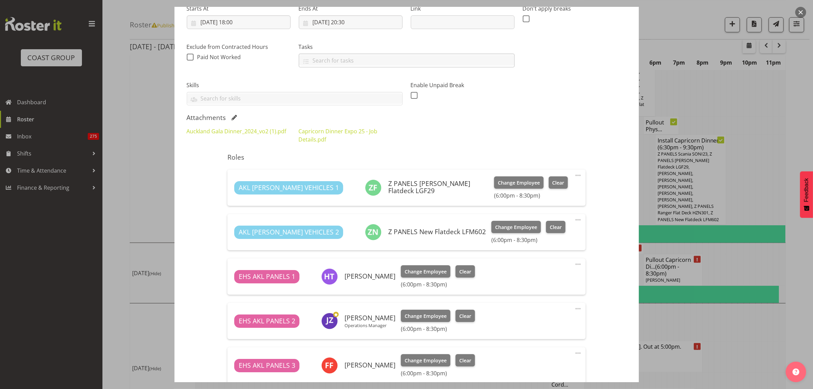
scroll to position [43, 0]
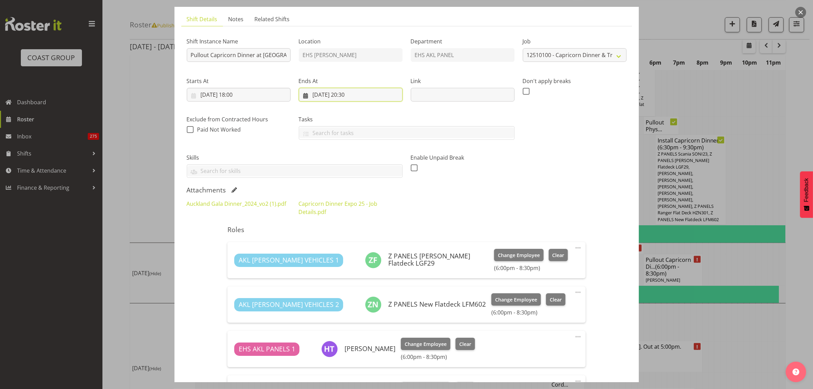
click at [371, 97] on input "[DATE] 20:30" at bounding box center [351, 95] width 104 height 14
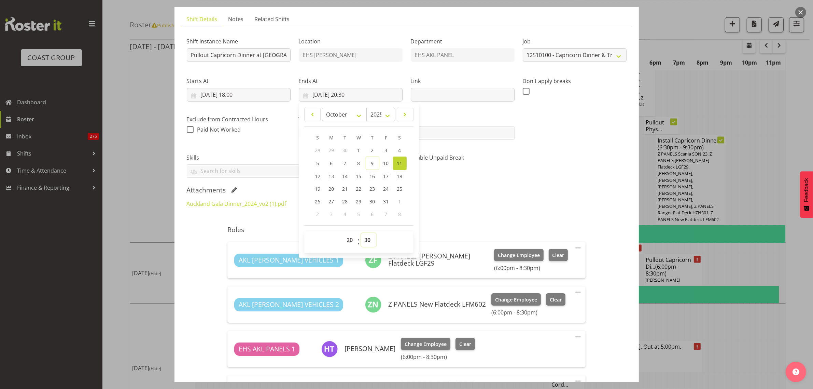
click at [366, 239] on select "00 01 02 03 04 05 06 07 08 09 10 11 12 13 14 15 16 17 18 19 20 21 22 23 24 25 2…" at bounding box center [368, 240] width 15 height 14
select select "15"
click at [361, 233] on select "00 01 02 03 04 05 06 07 08 09 10 11 12 13 14 15 16 17 18 19 20 21 22 23 24 25 2…" at bounding box center [368, 240] width 15 height 14
type input "[DATE] 20:15"
click at [511, 197] on div "Auckland Gala Dinner_2024_vo2 (1).pdf Capricorn Dinner Expo 25 - Job Details.pdf" at bounding box center [407, 207] width 448 height 25
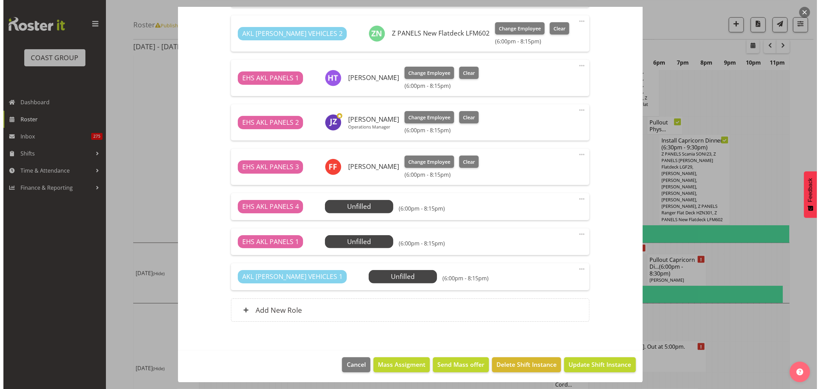
scroll to position [271, 0]
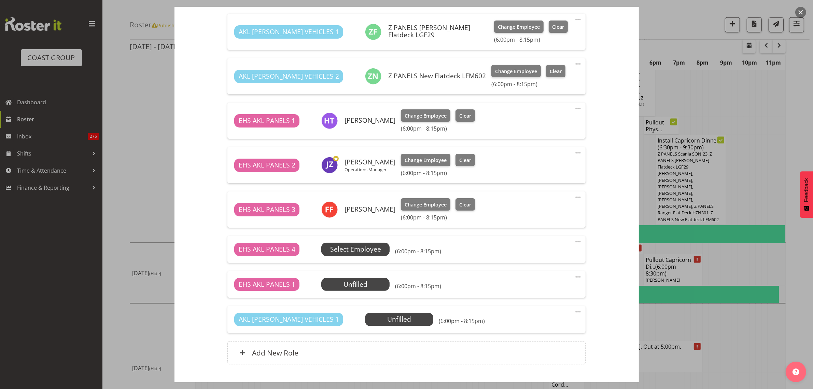
click at [368, 255] on span "Select Employee" at bounding box center [355, 249] width 68 height 13
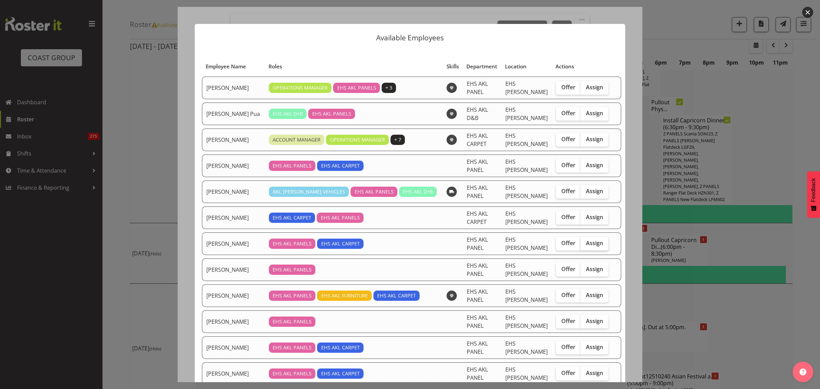
click at [590, 245] on span "Assign" at bounding box center [594, 242] width 17 height 7
click at [585, 245] on input "Assign" at bounding box center [582, 243] width 4 height 4
checkbox input "true"
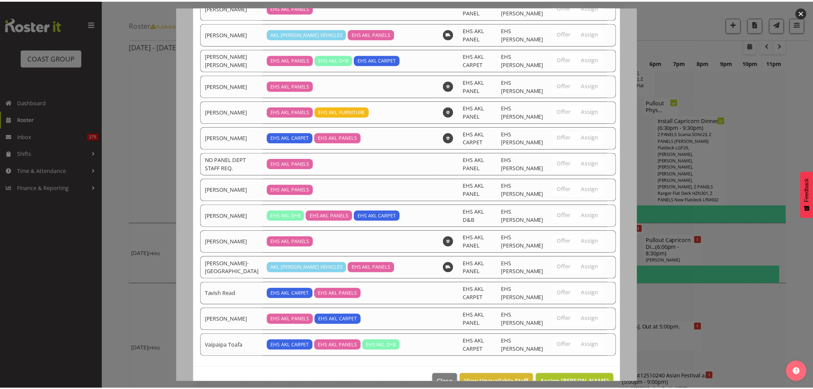
scroll to position [517, 0]
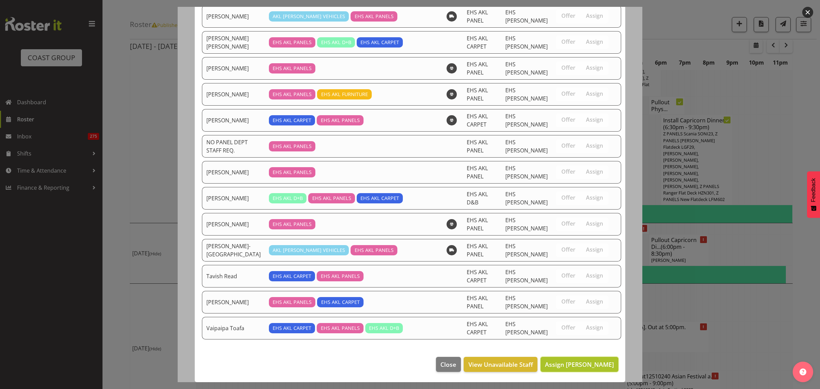
click at [556, 364] on span "Assign [PERSON_NAME]" at bounding box center [579, 364] width 69 height 8
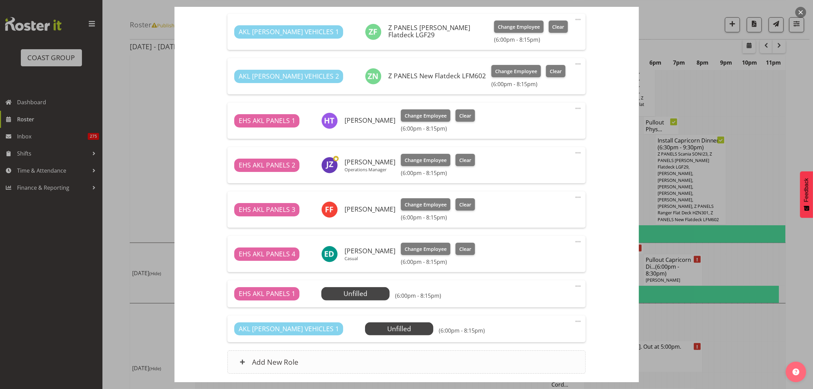
click at [387, 363] on div "Add New Role" at bounding box center [407, 361] width 358 height 23
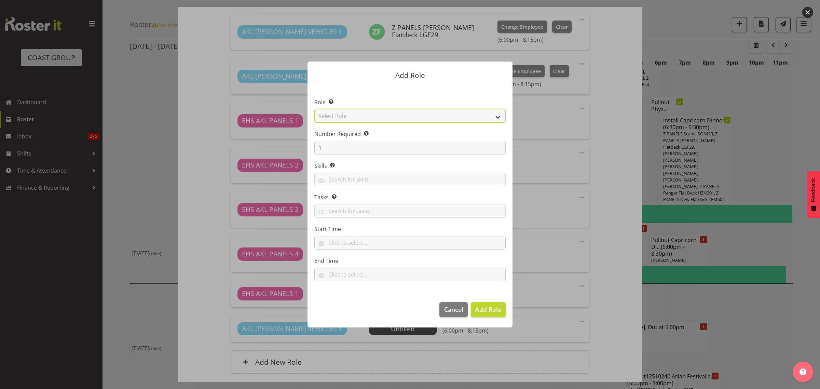
click at [498, 117] on select "Select Role ACCOUNT MANAGER ACCOUNT MANAGER DW ACCOUNTS [PERSON_NAME] VEHICLES …" at bounding box center [409, 116] width 191 height 14
select select "188"
click at [314, 109] on select "Select Role ACCOUNT MANAGER ACCOUNT MANAGER DW ACCOUNTS [PERSON_NAME] VEHICLES …" at bounding box center [409, 116] width 191 height 14
click at [482, 315] on button "Add Role" at bounding box center [488, 309] width 35 height 15
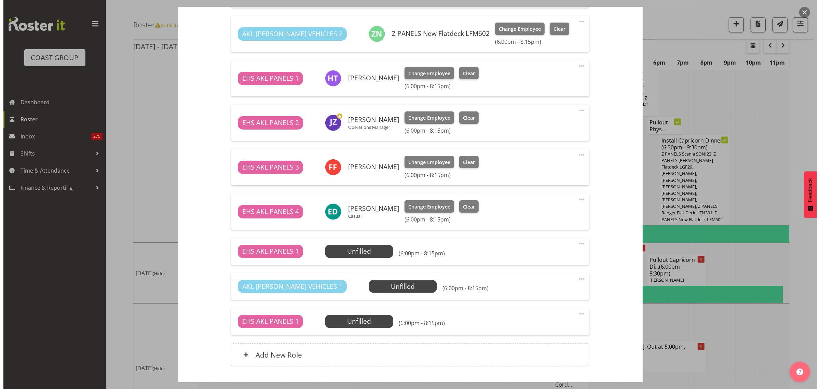
scroll to position [358, 0]
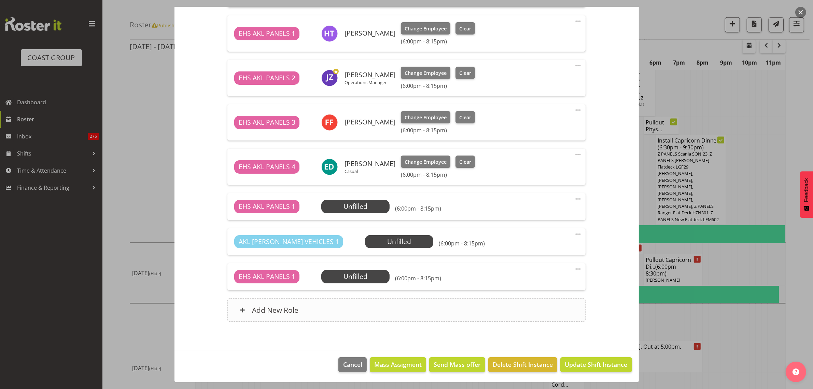
click at [403, 308] on div "Add New Role" at bounding box center [407, 309] width 358 height 23
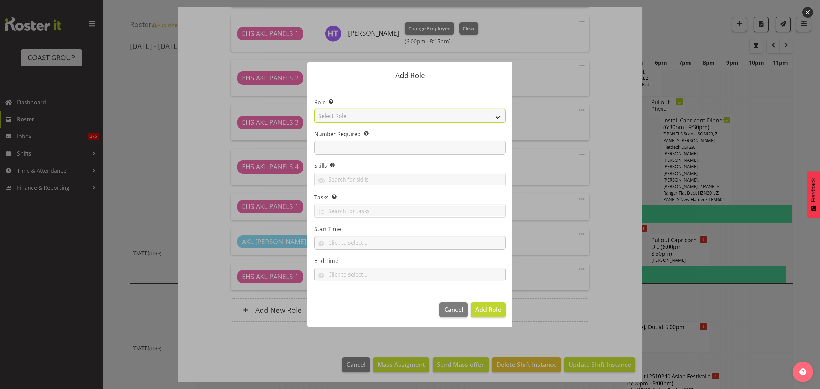
click at [498, 117] on select "Select Role ACCOUNT MANAGER ACCOUNT MANAGER DW ACCOUNTS [PERSON_NAME] VEHICLES …" at bounding box center [409, 116] width 191 height 14
select select "81"
click at [314, 109] on select "Select Role ACCOUNT MANAGER ACCOUNT MANAGER DW ACCOUNTS [PERSON_NAME] VEHICLES …" at bounding box center [409, 116] width 191 height 14
click at [478, 307] on span "Add Role" at bounding box center [488, 309] width 26 height 8
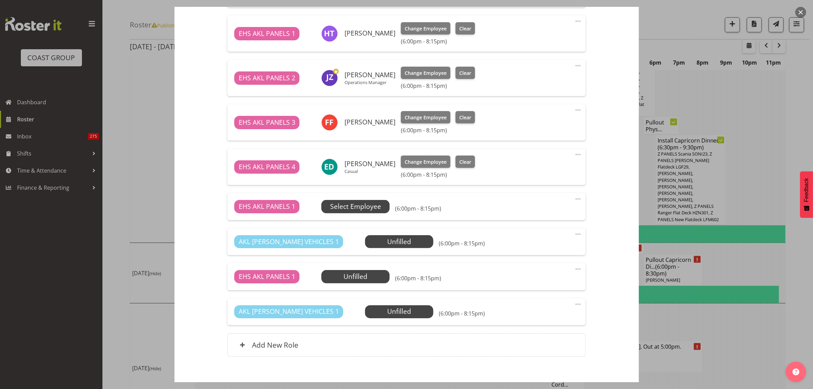
click at [354, 205] on span "Select Employee" at bounding box center [355, 207] width 51 height 10
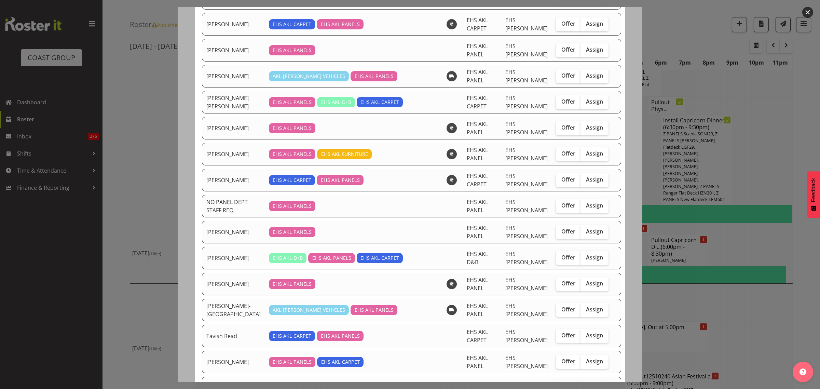
scroll to position [470, 0]
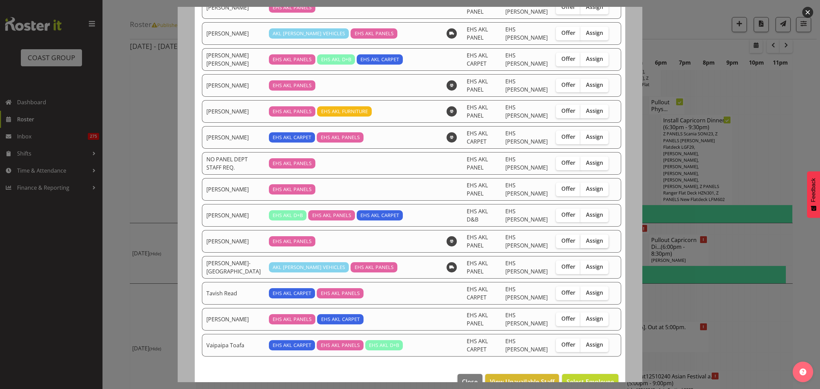
click at [590, 244] on span "Assign" at bounding box center [594, 240] width 17 height 7
click at [585, 243] on input "Assign" at bounding box center [582, 240] width 4 height 4
checkbox input "true"
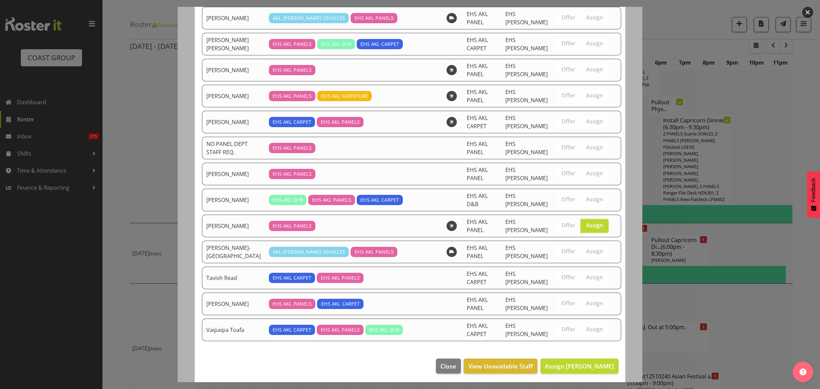
scroll to position [491, 0]
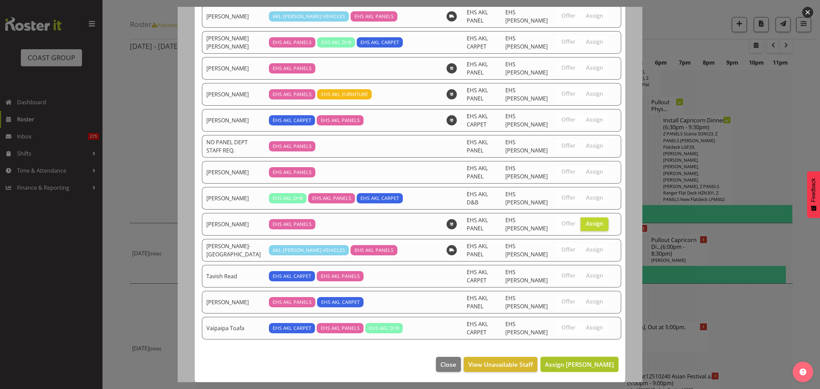
click at [557, 366] on span "Assign [PERSON_NAME]" at bounding box center [579, 364] width 69 height 8
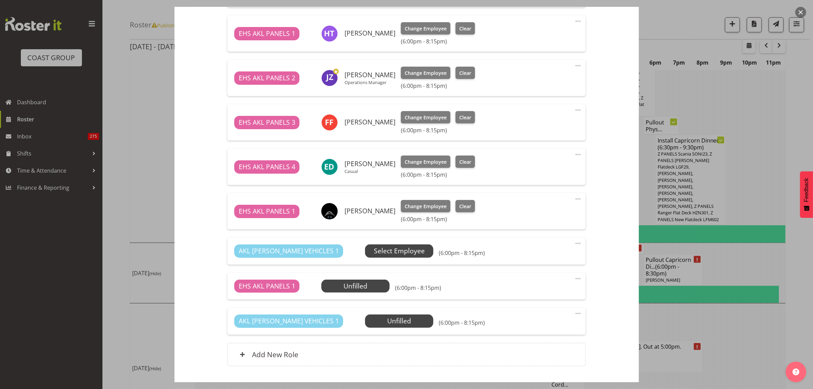
click at [374, 250] on span "Select Employee" at bounding box center [399, 251] width 51 height 10
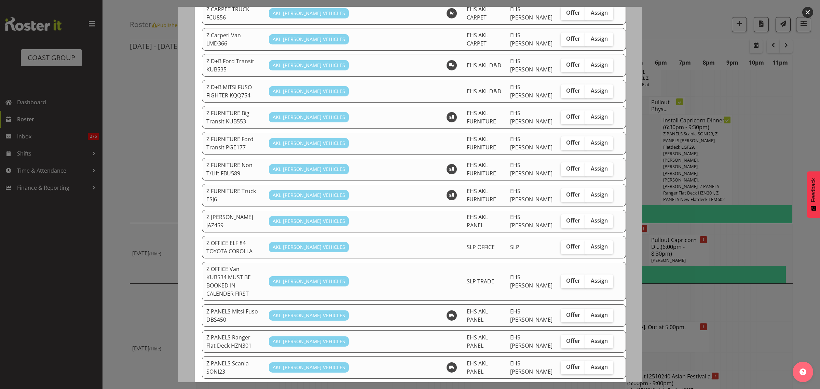
scroll to position [299, 0]
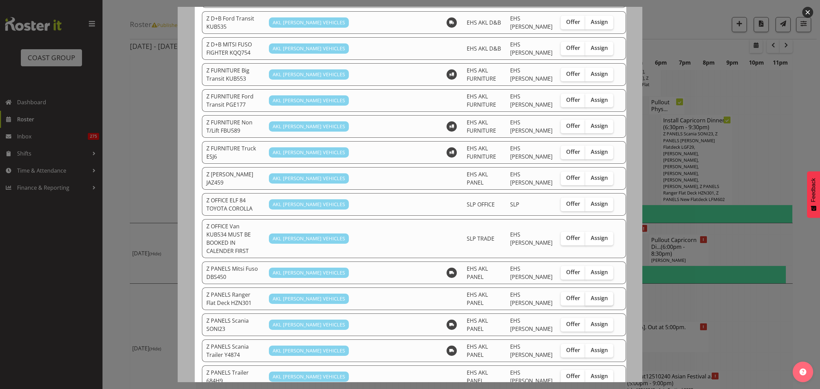
click at [591, 295] on span "Assign" at bounding box center [599, 298] width 17 height 7
click at [585, 296] on input "Assign" at bounding box center [587, 298] width 4 height 4
checkbox input "true"
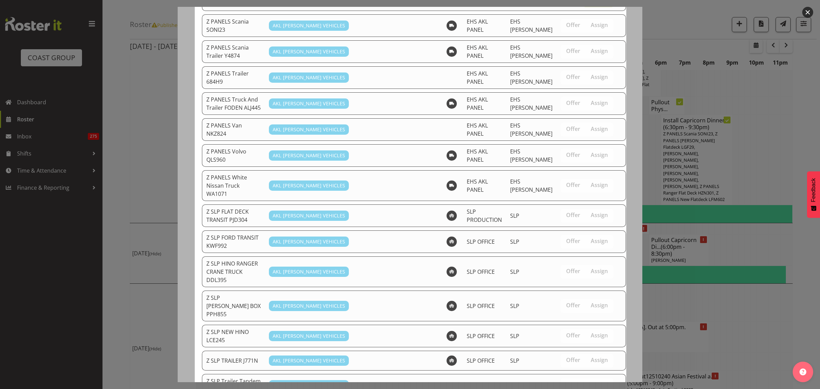
scroll to position [624, 0]
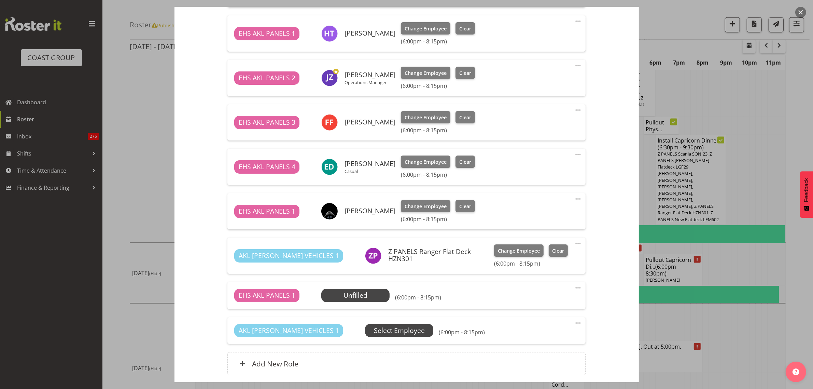
click at [378, 332] on span "Select Employee" at bounding box center [399, 331] width 51 height 10
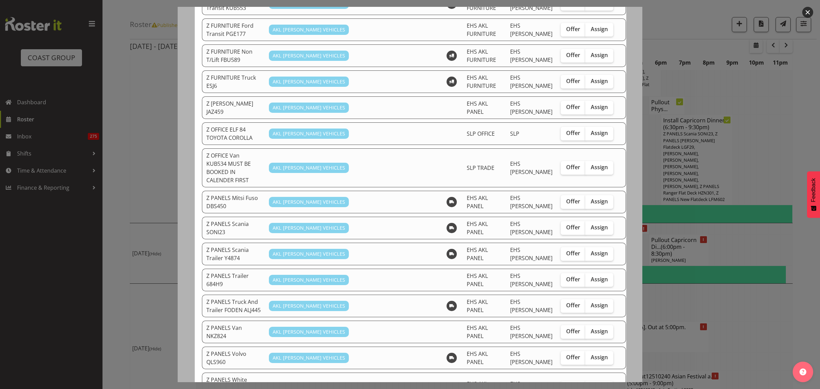
scroll to position [384, 0]
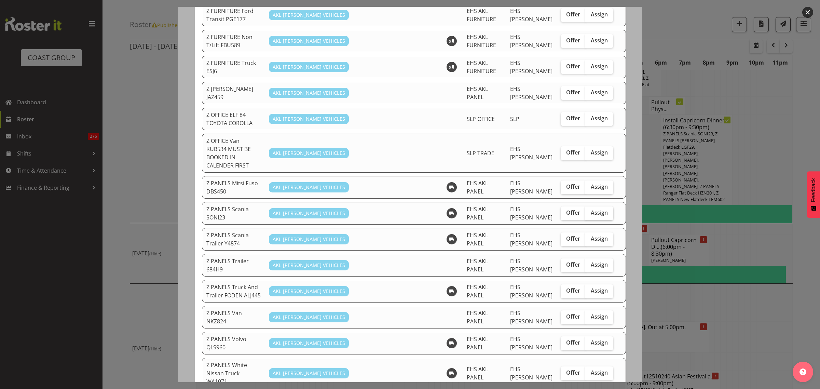
click at [591, 209] on span "Assign" at bounding box center [599, 212] width 17 height 7
click at [586, 210] on input "Assign" at bounding box center [587, 212] width 4 height 4
checkbox input "true"
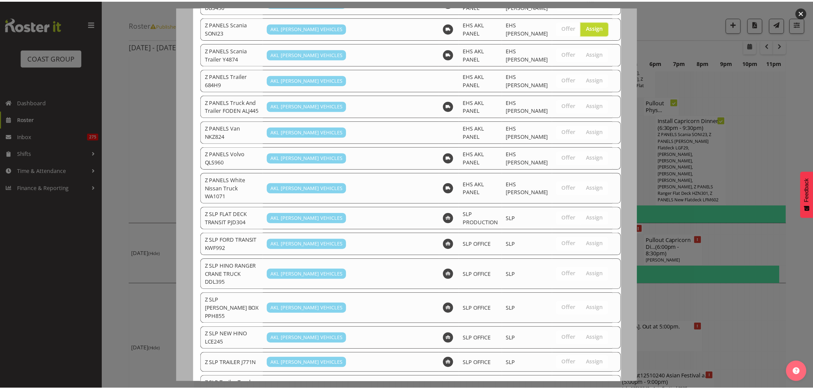
scroll to position [597, 0]
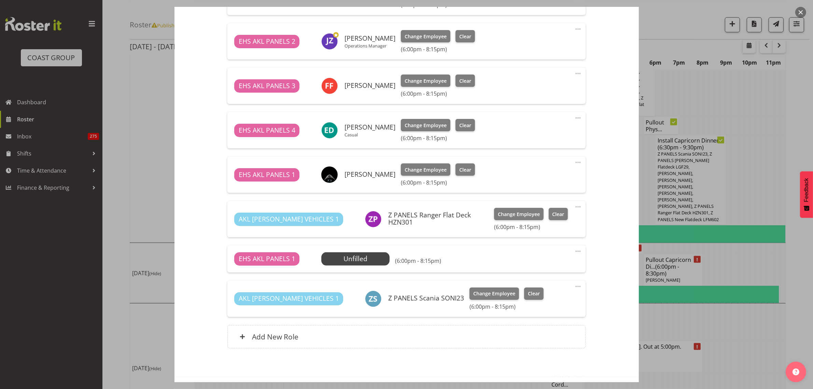
scroll to position [421, 0]
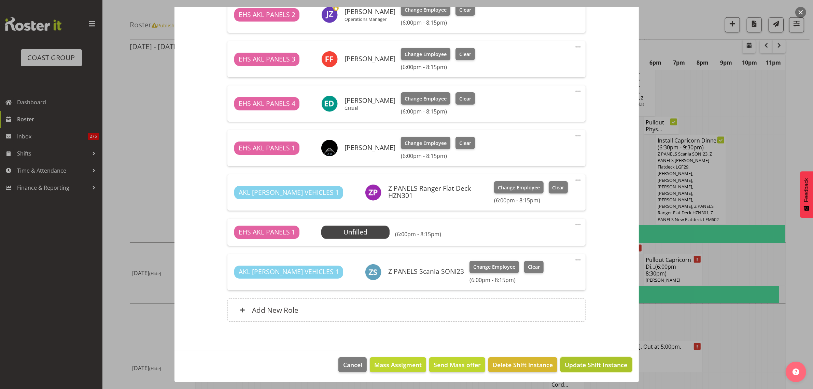
click at [587, 366] on span "Update Shift Instance" at bounding box center [596, 364] width 63 height 9
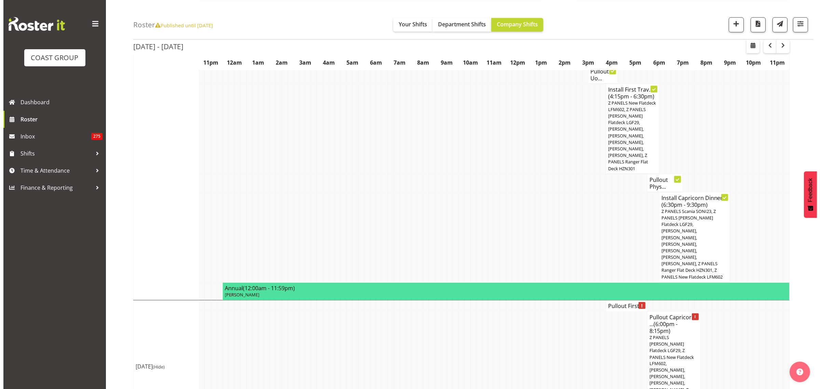
scroll to position [1324, 0]
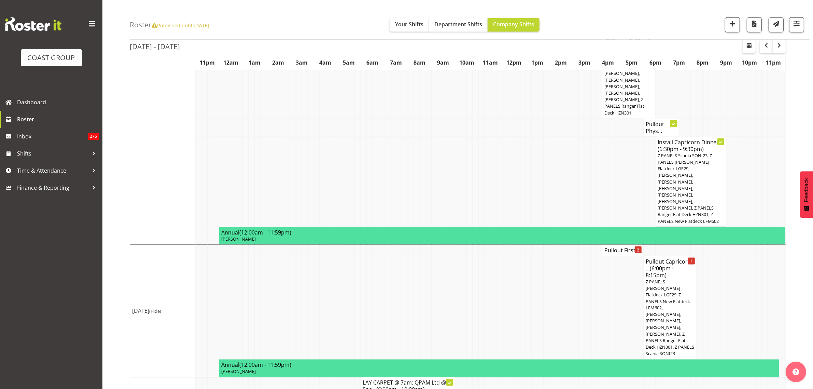
click at [623, 247] on h4 "Pullout First ..." at bounding box center [623, 250] width 37 height 7
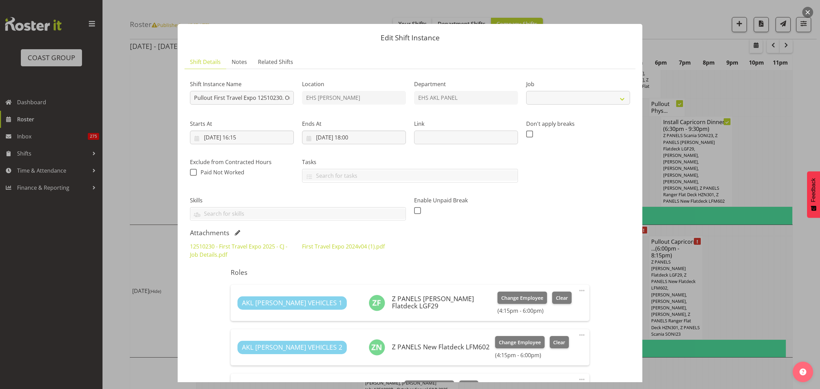
select select "10651"
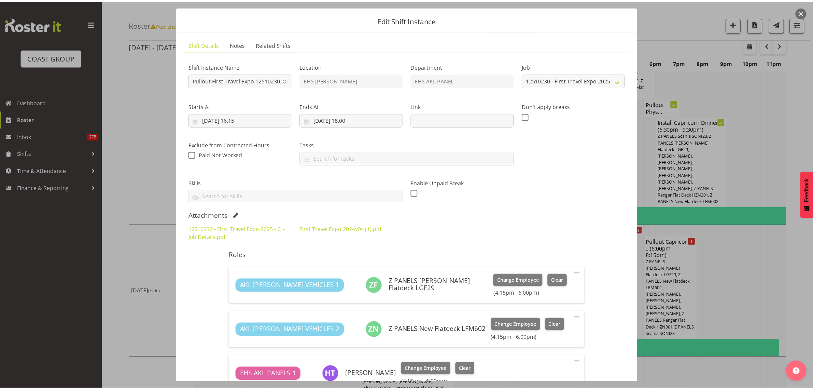
scroll to position [0, 0]
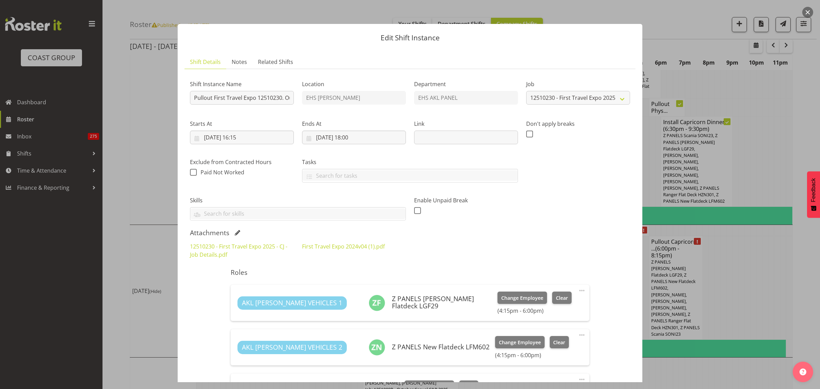
click at [810, 13] on button "button" at bounding box center [807, 12] width 11 height 11
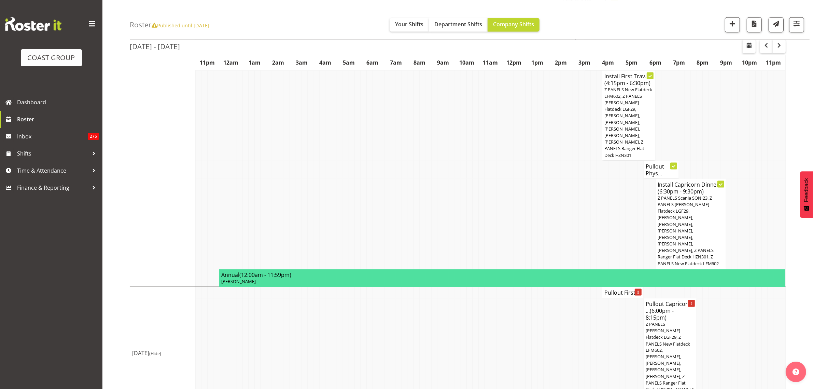
scroll to position [1281, 0]
drag, startPoint x: 779, startPoint y: 45, endPoint x: 777, endPoint y: 49, distance: 4.1
click at [781, 45] on span "button" at bounding box center [780, 45] width 8 height 8
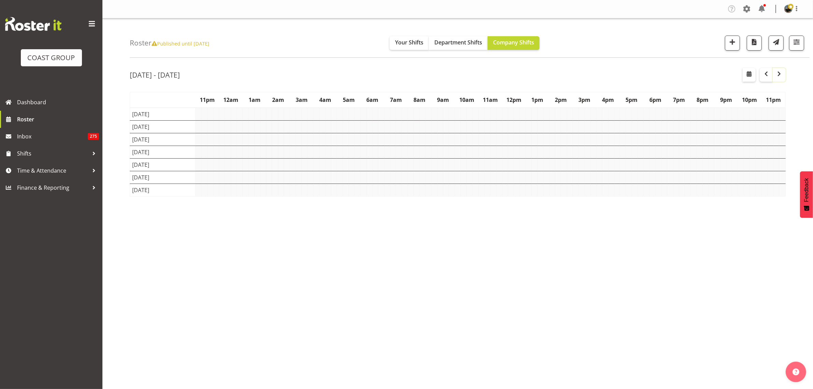
scroll to position [0, 0]
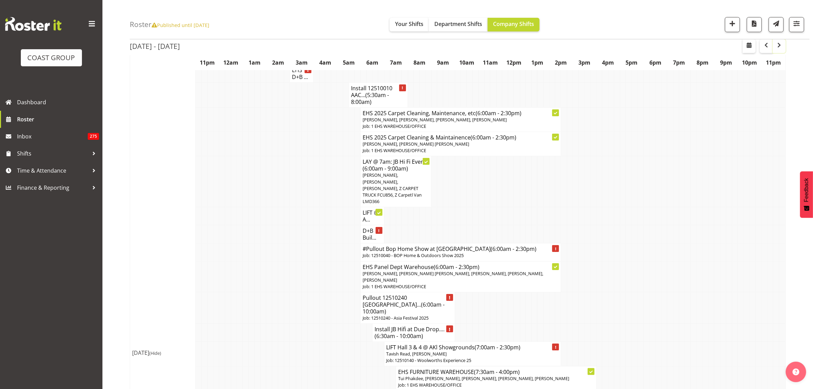
scroll to position [43, 0]
drag, startPoint x: 382, startPoint y: 103, endPoint x: 398, endPoint y: 116, distance: 20.9
click at [382, 104] on h4 "Install 12510010 AAC... (5:30am - 8:00am)" at bounding box center [378, 95] width 55 height 20
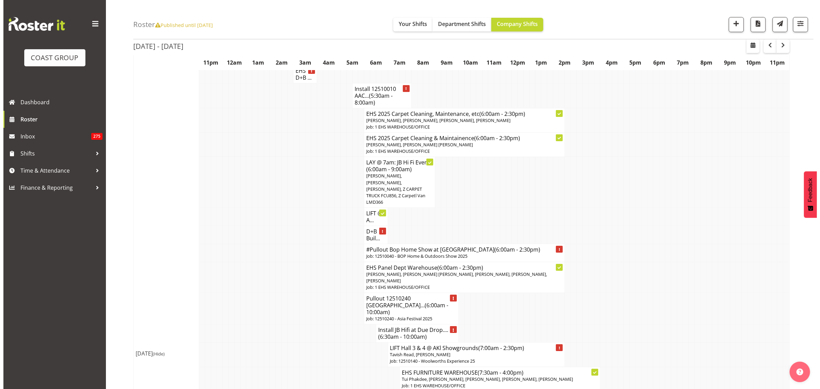
scroll to position [39, 0]
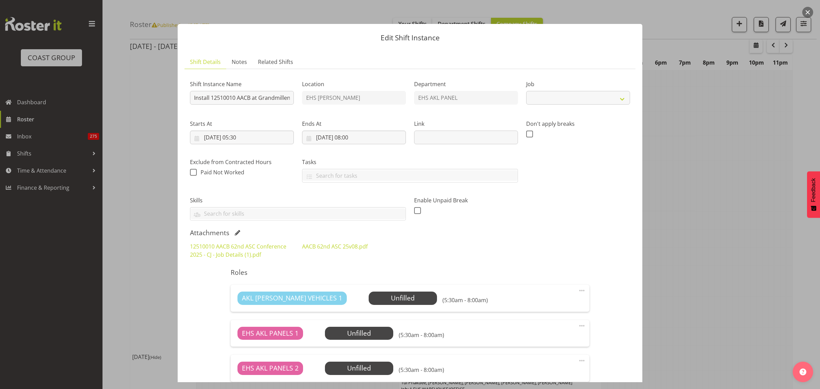
select select "8960"
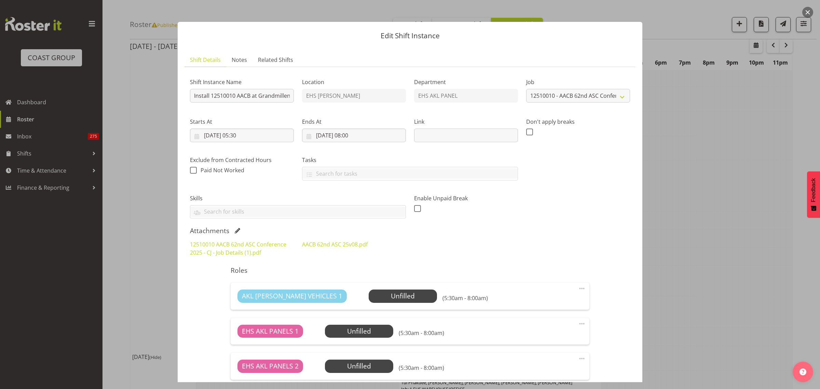
scroll to position [0, 0]
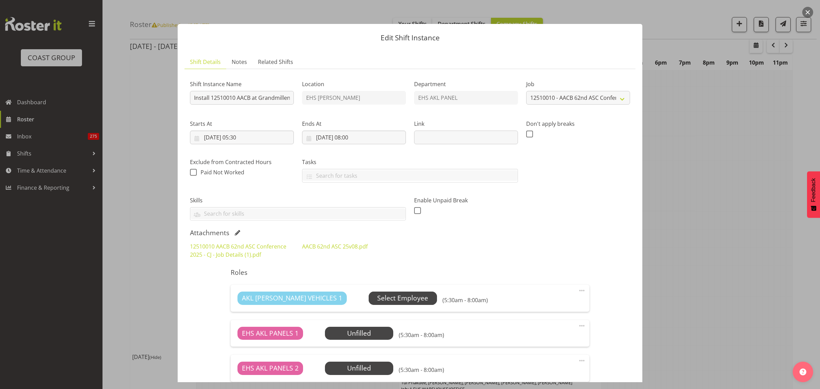
click at [377, 300] on span "Select Employee" at bounding box center [402, 298] width 51 height 10
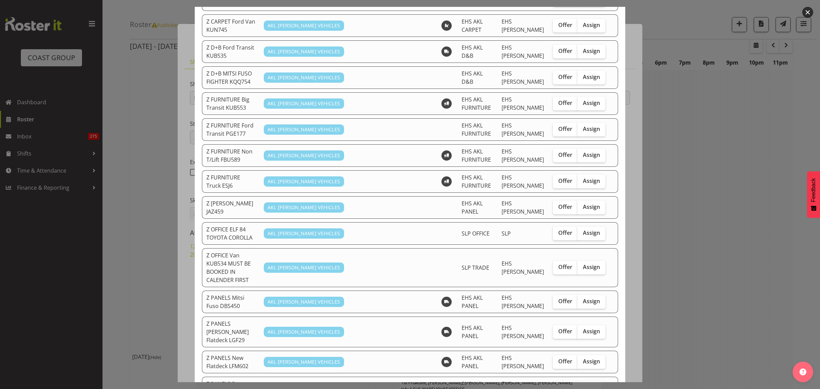
scroll to position [214, 0]
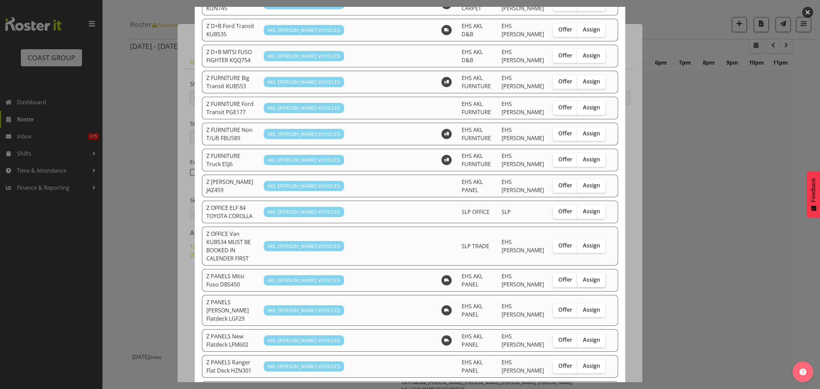
click at [586, 276] on span "Assign" at bounding box center [591, 279] width 17 height 7
click at [582, 277] on input "Assign" at bounding box center [579, 279] width 4 height 4
checkbox input "true"
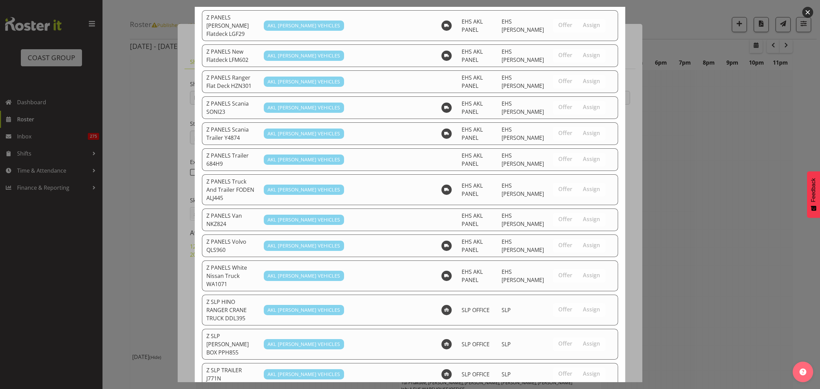
scroll to position [538, 0]
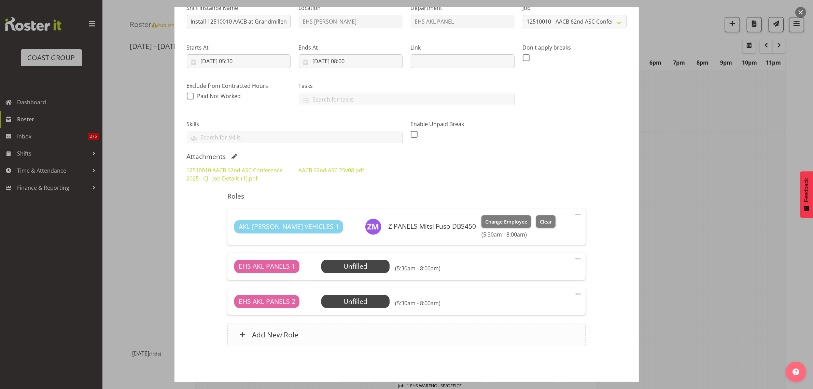
scroll to position [101, 0]
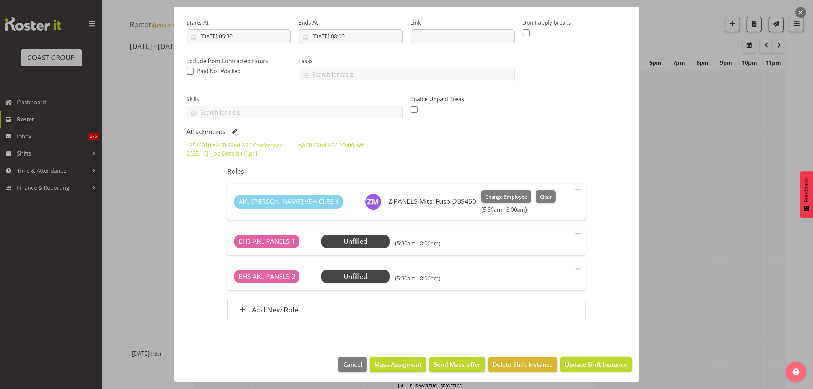
click at [574, 365] on span "Update Shift Instance" at bounding box center [596, 364] width 63 height 9
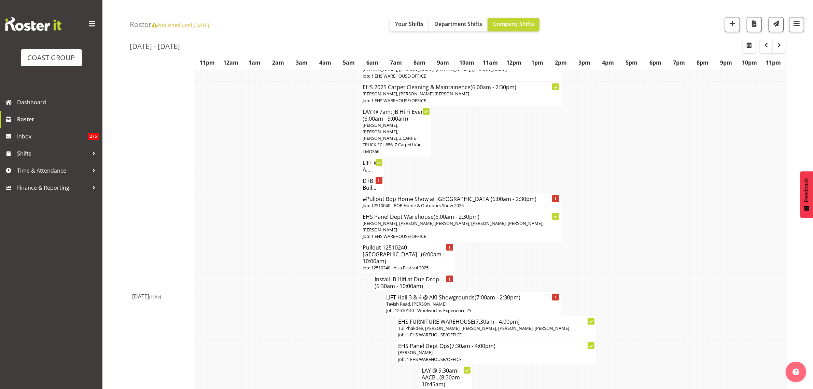
scroll to position [128, 0]
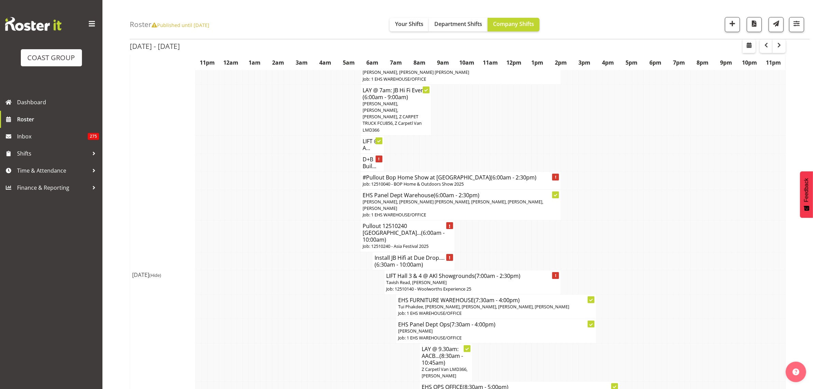
click at [387, 229] on span "(6:00am - 10:00am)" at bounding box center [404, 236] width 82 height 14
select select
select select "9"
select select "2025"
select select "6"
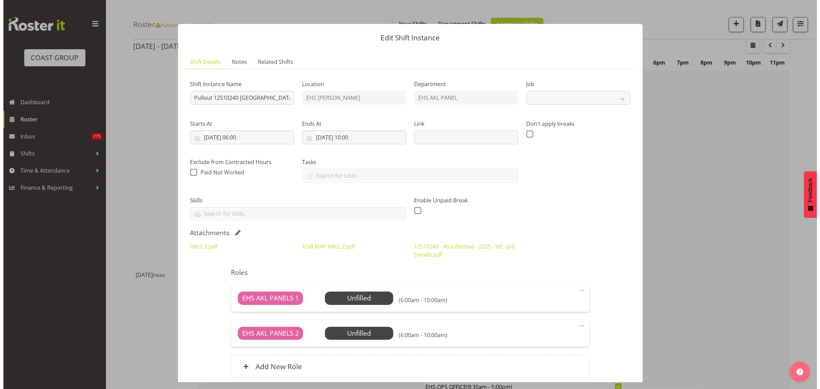
scroll to position [125, 0]
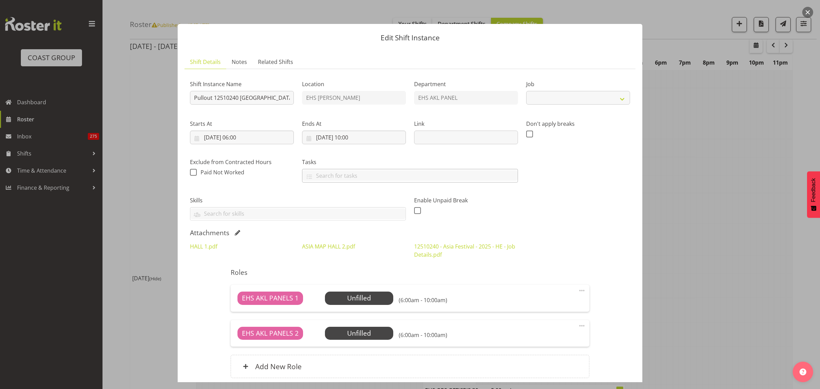
select select "10720"
click at [262, 138] on input "[DATE] 06:00" at bounding box center [242, 138] width 104 height 14
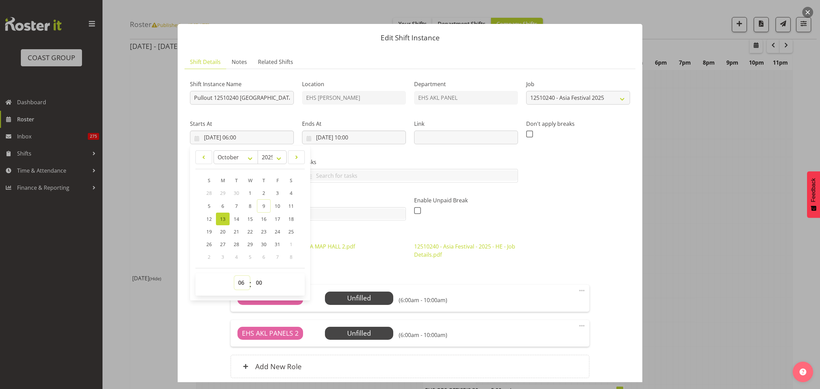
click at [240, 284] on select "00 01 02 03 04 05 06 07 08 09 10 11 12 13 14 15 16 17 18 19 20 21 22 23" at bounding box center [241, 283] width 15 height 14
select select "11"
click at [234, 276] on select "00 01 02 03 04 05 06 07 08 09 10 11 12 13 14 15 16 17 18 19 20 21 22 23" at bounding box center [241, 283] width 15 height 14
type input "[DATE] 11:00"
click at [381, 139] on input "[DATE] 10:00" at bounding box center [354, 138] width 104 height 14
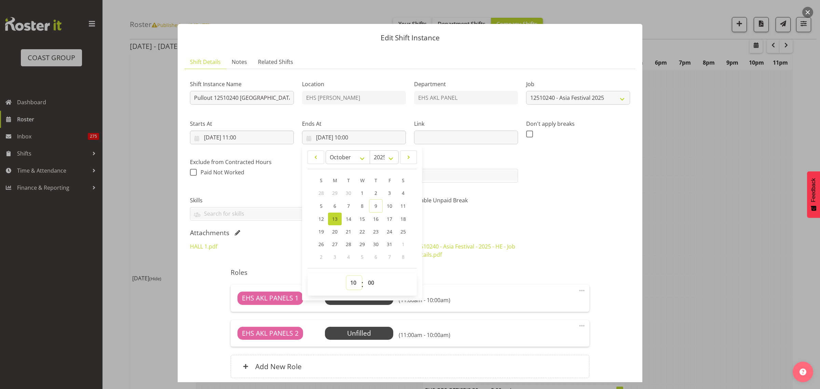
click at [351, 283] on select "00 01 02 03 04 05 06 07 08 09 10 11 12 13 14 15 16 17 18 19 20 21 22 23" at bounding box center [353, 283] width 15 height 14
select select "14"
click at [346, 276] on select "00 01 02 03 04 05 06 07 08 09 10 11 12 13 14 15 16 17 18 19 20 21 22 23" at bounding box center [353, 283] width 15 height 14
type input "[DATE] 14:00"
click at [370, 284] on select "00 01 02 03 04 05 06 07 08 09 10 11 12 13 14 15 16 17 18 19 20 21 22 23 24 25 2…" at bounding box center [371, 283] width 15 height 14
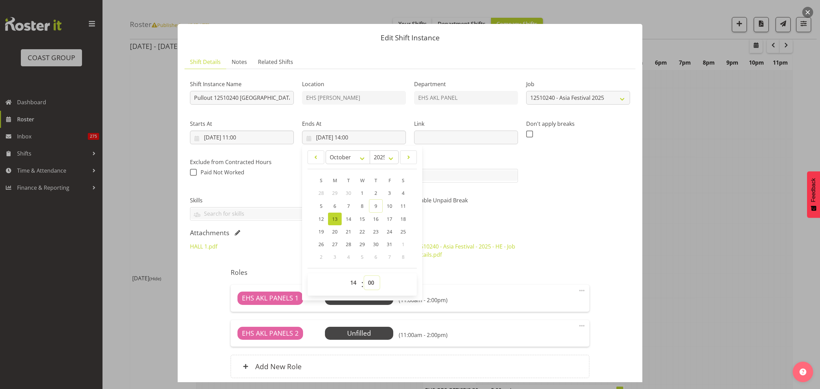
select select "30"
click at [364, 276] on select "00 01 02 03 04 05 06 07 08 09 10 11 12 13 14 15 16 17 18 19 20 21 22 23 24 25 2…" at bounding box center [371, 283] width 15 height 14
type input "[DATE] 14:30"
click at [538, 201] on div "Shift Instance Name Pullout 12510240 [GEOGRAPHIC_DATA] Festival. Location EHS […" at bounding box center [410, 147] width 448 height 154
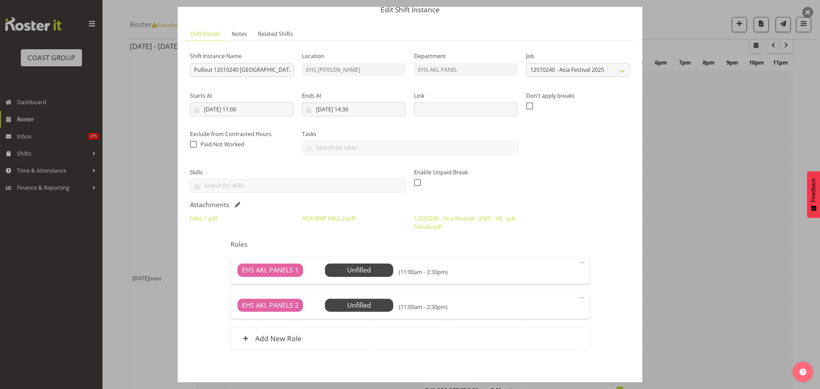
scroll to position [57, 0]
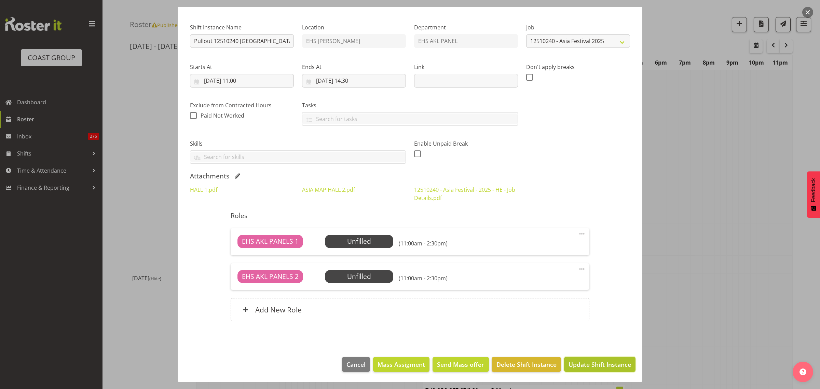
click at [585, 365] on span "Update Shift Instance" at bounding box center [600, 364] width 63 height 9
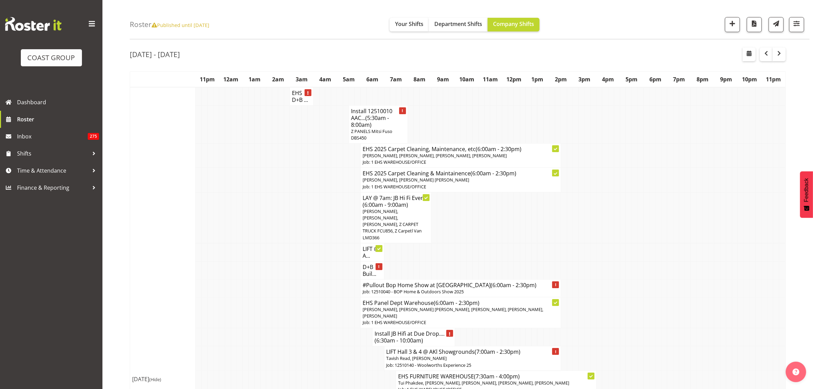
scroll to position [0, 0]
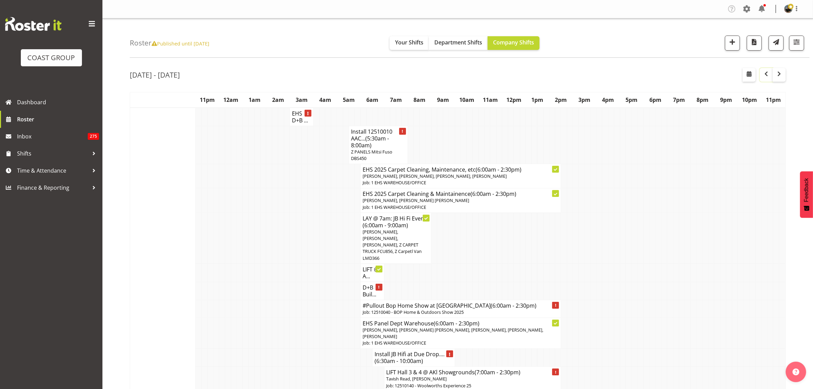
click at [767, 76] on span "button" at bounding box center [767, 74] width 8 height 8
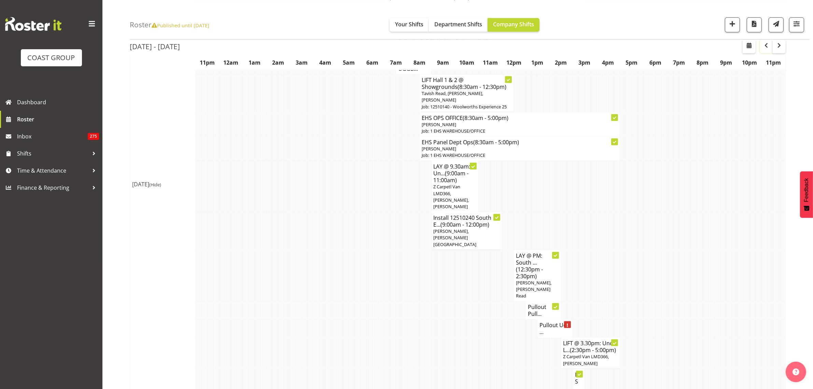
scroll to position [940, 0]
click at [538, 311] on h4 "Pullout Pull..." at bounding box center [543, 311] width 31 height 14
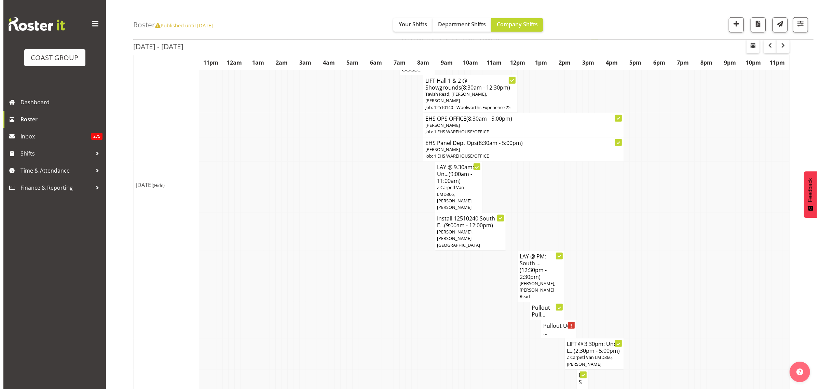
scroll to position [933, 0]
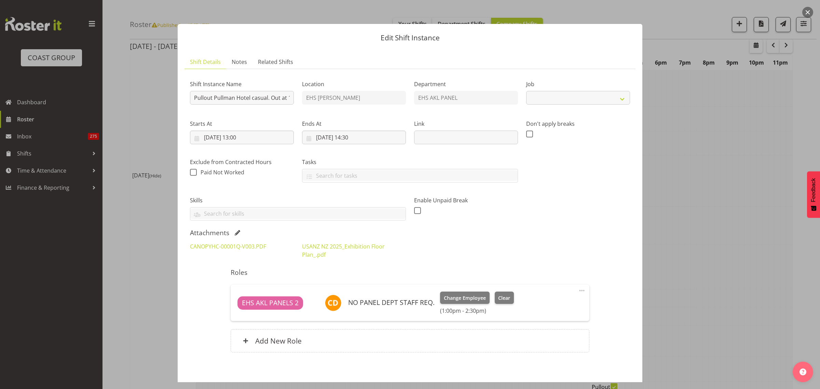
select select "8654"
click at [807, 11] on button "button" at bounding box center [807, 12] width 11 height 11
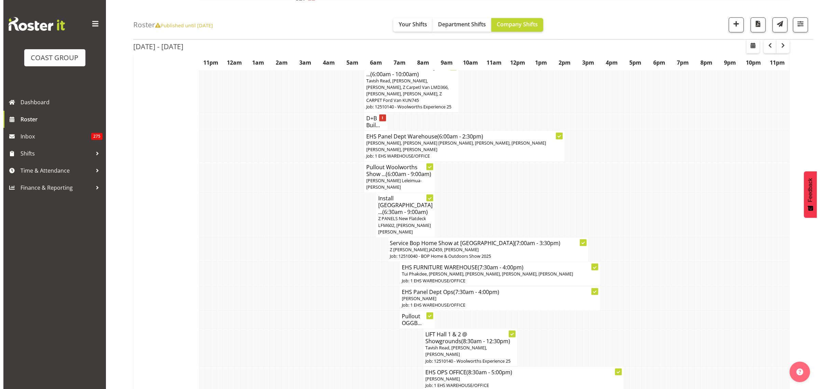
scroll to position [683, 0]
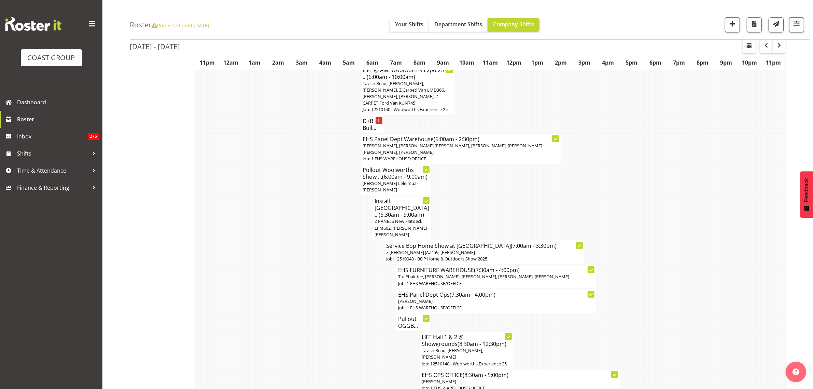
click at [474, 155] on span "[PERSON_NAME], [PERSON_NAME] [PERSON_NAME], [PERSON_NAME], [PERSON_NAME] [PERSO…" at bounding box center [453, 148] width 180 height 13
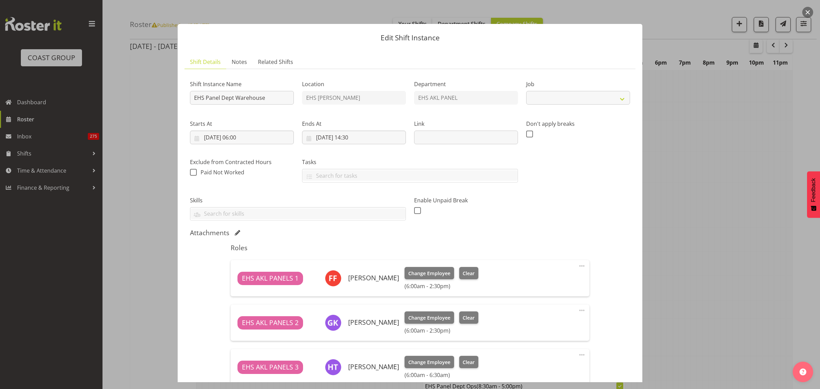
select select "69"
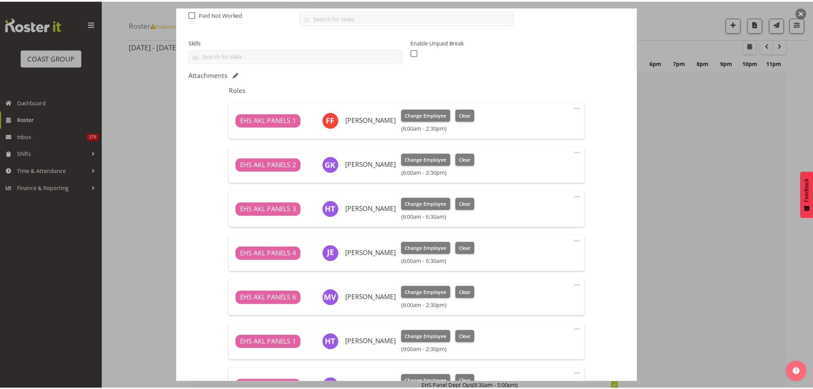
scroll to position [85, 0]
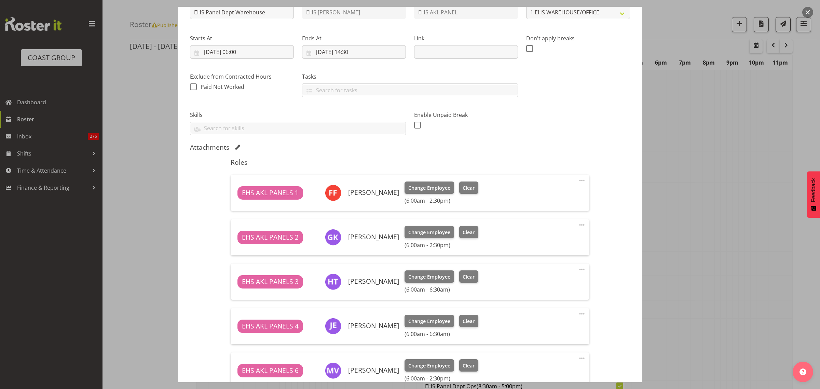
drag, startPoint x: 811, startPoint y: 14, endPoint x: 794, endPoint y: 33, distance: 25.6
click at [810, 14] on button "button" at bounding box center [807, 12] width 11 height 11
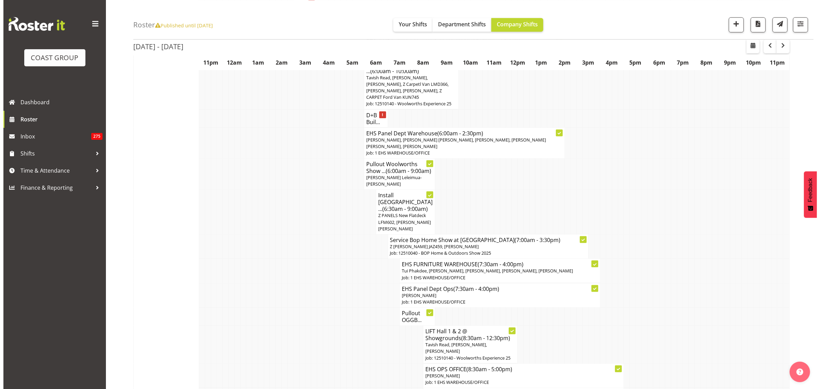
scroll to position [641, 0]
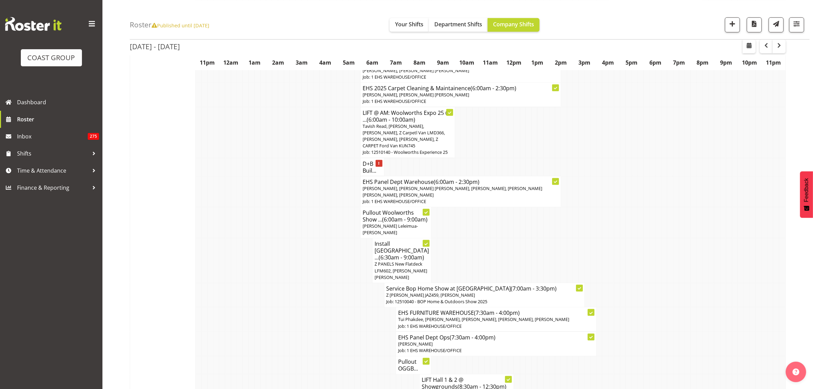
click at [494, 198] on span "[PERSON_NAME], [PERSON_NAME] [PERSON_NAME], [PERSON_NAME], [PERSON_NAME] [PERSO…" at bounding box center [453, 191] width 180 height 13
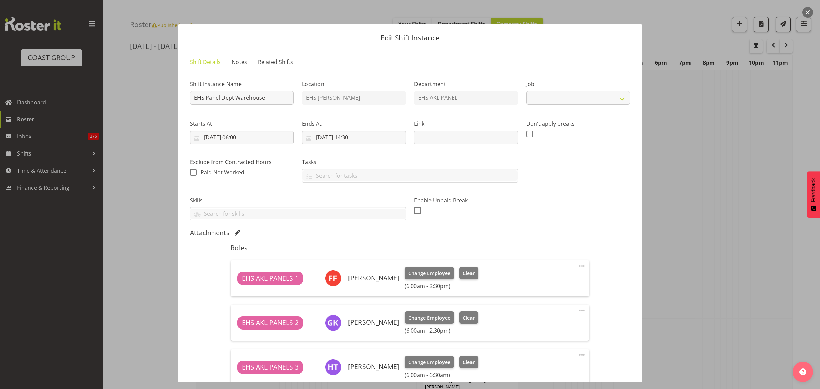
select select "69"
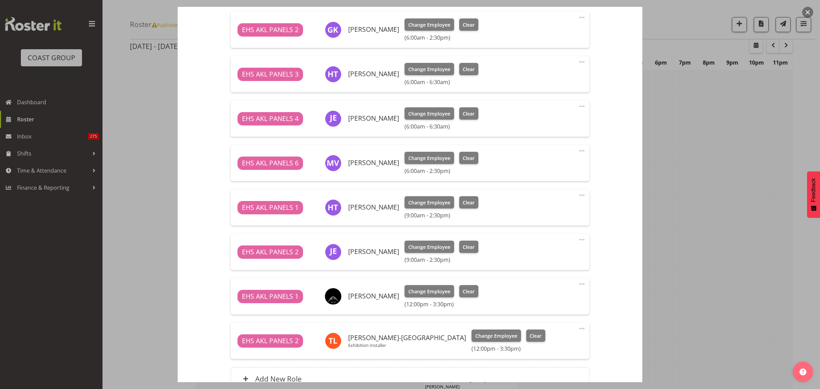
scroll to position [342, 0]
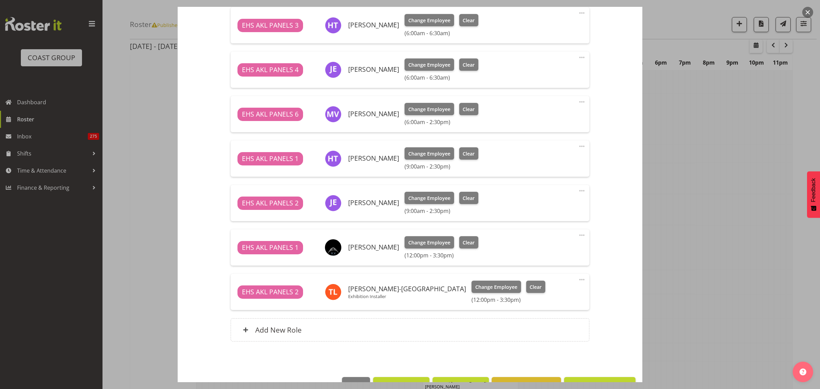
click at [578, 235] on span at bounding box center [582, 235] width 8 height 8
click at [532, 250] on link "Edit" at bounding box center [553, 250] width 66 height 12
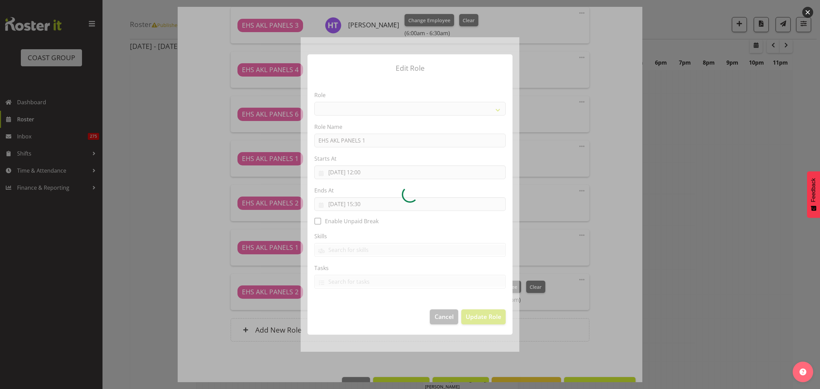
select select "188"
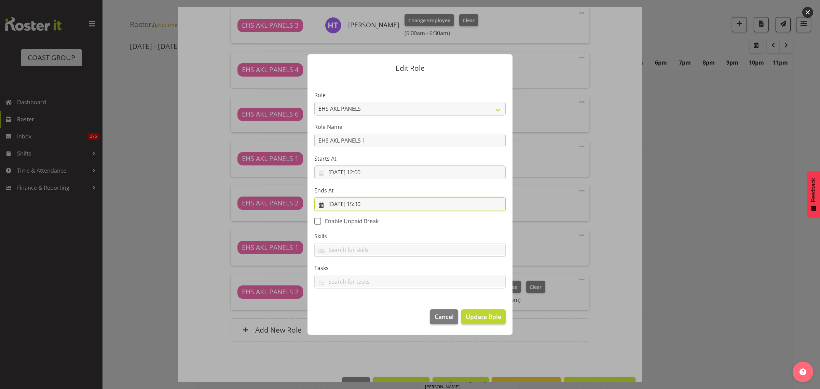
click at [390, 206] on input "[DATE] 15:30" at bounding box center [409, 204] width 191 height 14
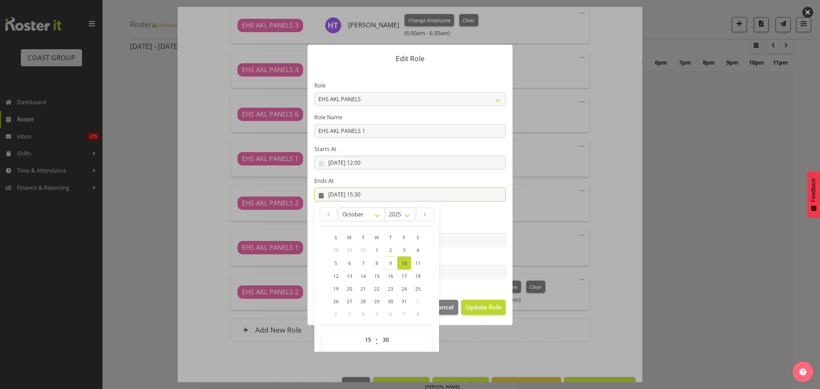
scroll to position [15, 0]
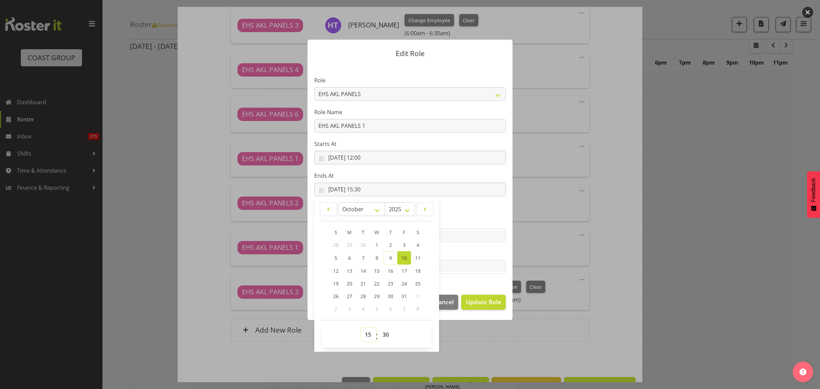
click at [365, 334] on select "00 01 02 03 04 05 06 07 08 09 10 11 12 13 14 15 16 17 18 19 20 21 22 23" at bounding box center [368, 335] width 15 height 14
select select "16"
click at [361, 328] on select "00 01 02 03 04 05 06 07 08 09 10 11 12 13 14 15 16 17 18 19 20 21 22 23" at bounding box center [368, 335] width 15 height 14
type input "[DATE] 16:30"
click at [383, 334] on select "00 01 02 03 04 05 06 07 08 09 10 11 12 13 14 15 16 17 18 19 20 21 22 23 24 25 2…" at bounding box center [386, 335] width 15 height 14
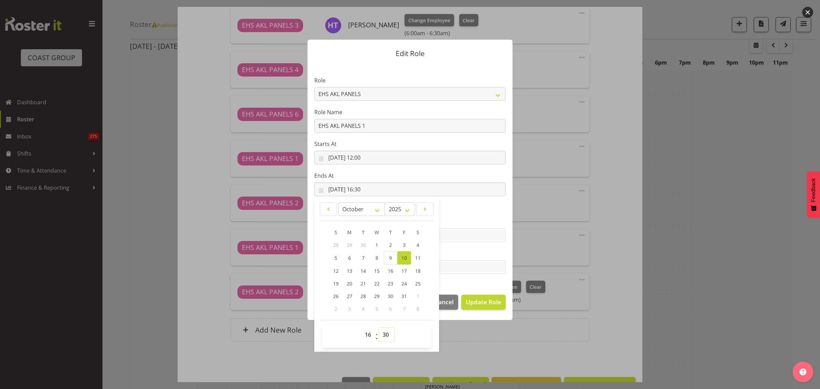
select select "15"
click at [379, 328] on select "00 01 02 03 04 05 06 07 08 09 10 11 12 13 14 15 16 17 18 19 20 21 22 23 24 25 2…" at bounding box center [386, 335] width 15 height 14
type input "[DATE] 16:15"
click at [425, 161] on input "[DATE] 12:00" at bounding box center [409, 158] width 191 height 14
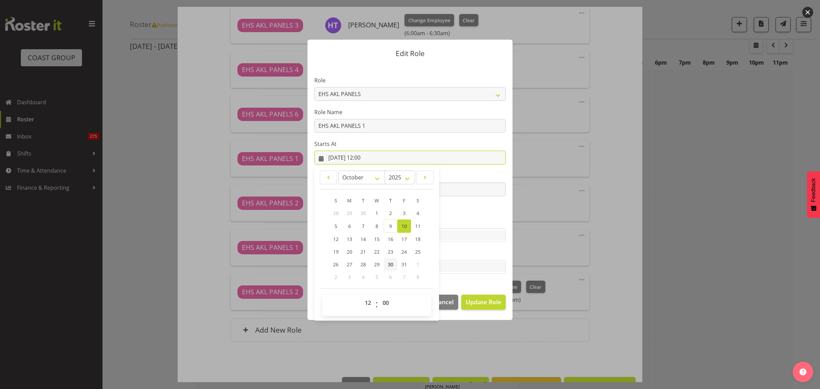
scroll to position [0, 0]
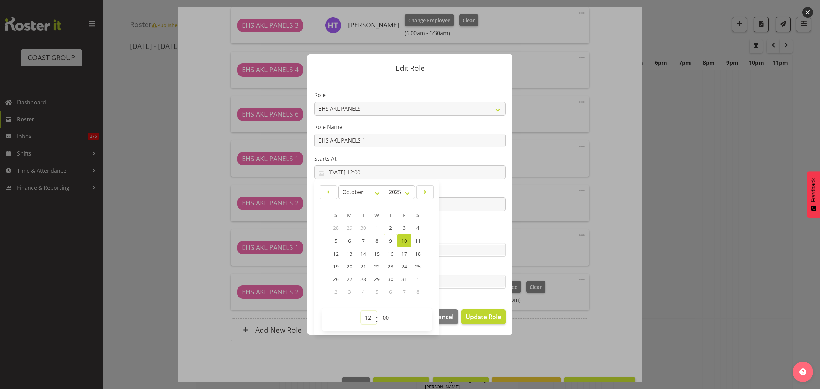
click at [369, 316] on select "00 01 02 03 04 05 06 07 08 09 10 11 12 13 14 15 16 17 18 19 20 21 22 23" at bounding box center [368, 318] width 15 height 14
select select "15"
click at [361, 311] on select "00 01 02 03 04 05 06 07 08 09 10 11 12 13 14 15 16 17 18 19 20 21 22 23" at bounding box center [368, 318] width 15 height 14
type input "[DATE] 15:00"
click at [479, 318] on span "Update Role" at bounding box center [484, 316] width 36 height 9
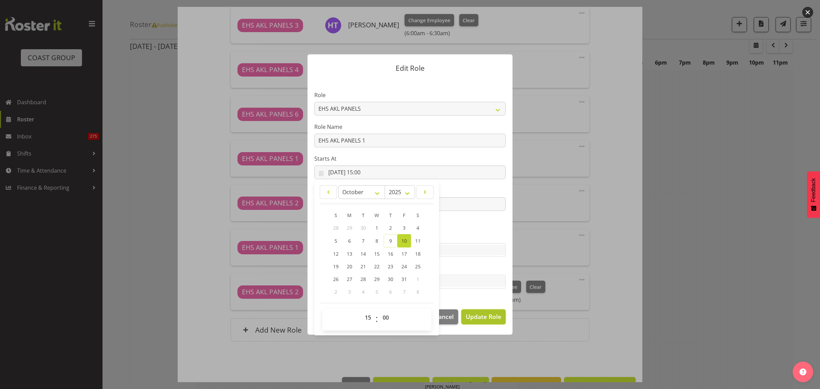
select select
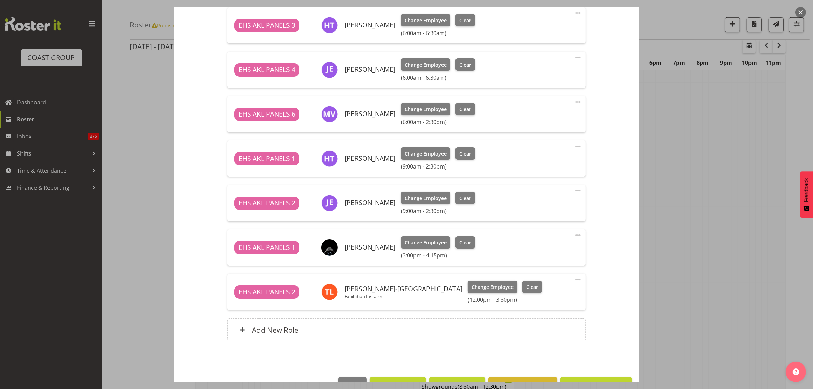
click at [574, 279] on span at bounding box center [578, 279] width 8 height 8
click at [532, 297] on link "Edit" at bounding box center [550, 294] width 66 height 12
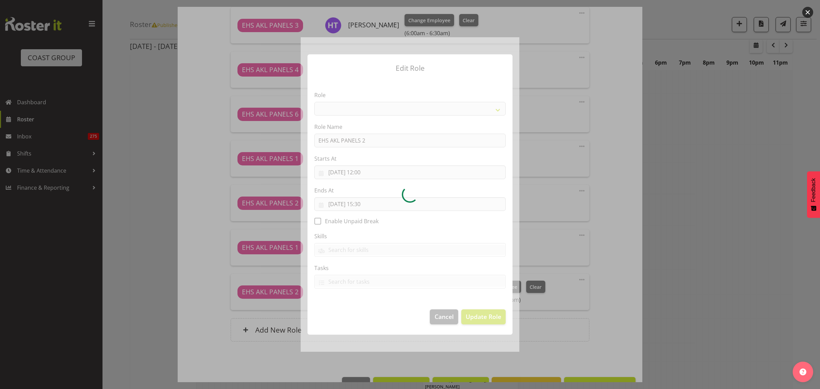
select select "188"
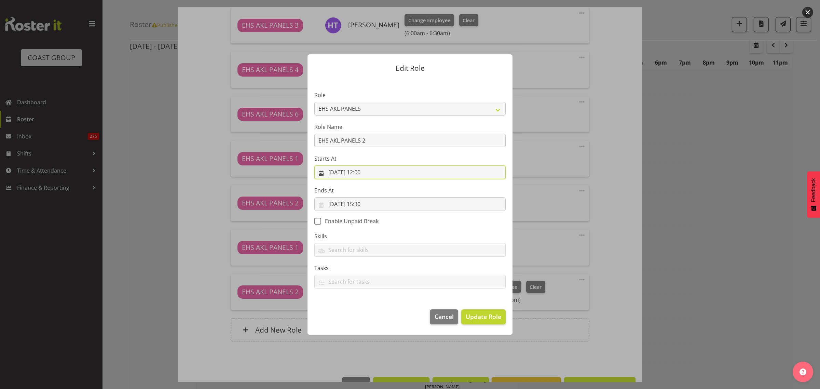
click at [390, 173] on input "[DATE] 12:00" at bounding box center [409, 172] width 191 height 14
click at [368, 318] on select "00 01 02 03 04 05 06 07 08 09 10 11 12 13 14 15 16 17 18 19 20 21 22 23" at bounding box center [368, 318] width 15 height 14
select select "15"
click at [361, 311] on select "00 01 02 03 04 05 06 07 08 09 10 11 12 13 14 15 16 17 18 19 20 21 22 23" at bounding box center [368, 318] width 15 height 14
type input "[DATE] 15:00"
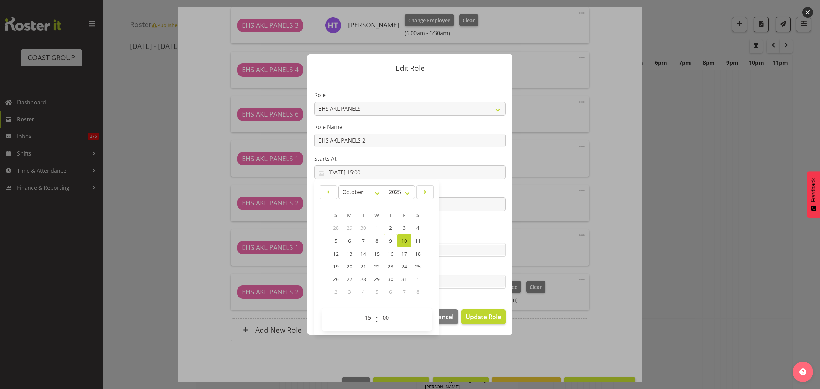
click at [469, 225] on section "Role ACCOUNT MANAGER ACCOUNT MANAGER DW ACCOUNTS [PERSON_NAME] VEHICLES AKL [PE…" at bounding box center [409, 190] width 205 height 223
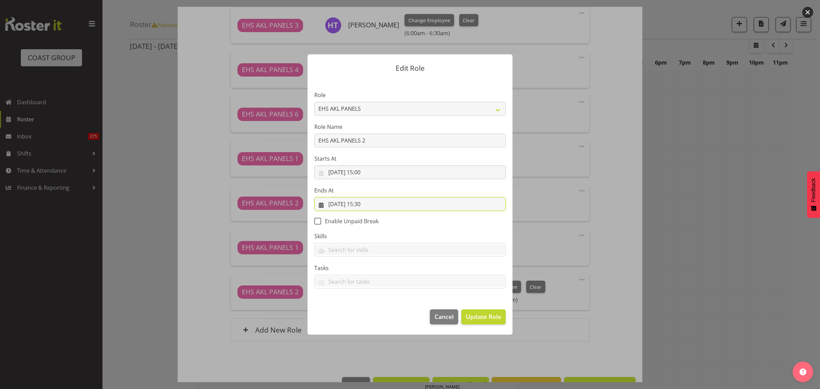
click at [408, 204] on input "[DATE] 15:30" at bounding box center [409, 204] width 191 height 14
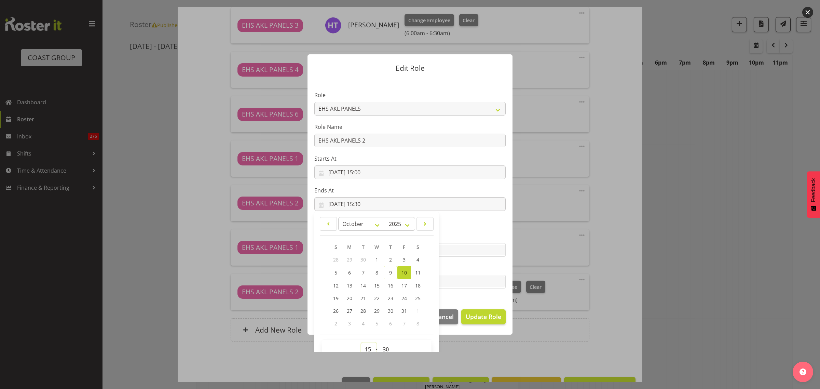
click at [365, 347] on select "00 01 02 03 04 05 06 07 08 09 10 11 12 13 14 15 16 17 18 19 20 21 22 23" at bounding box center [368, 349] width 15 height 14
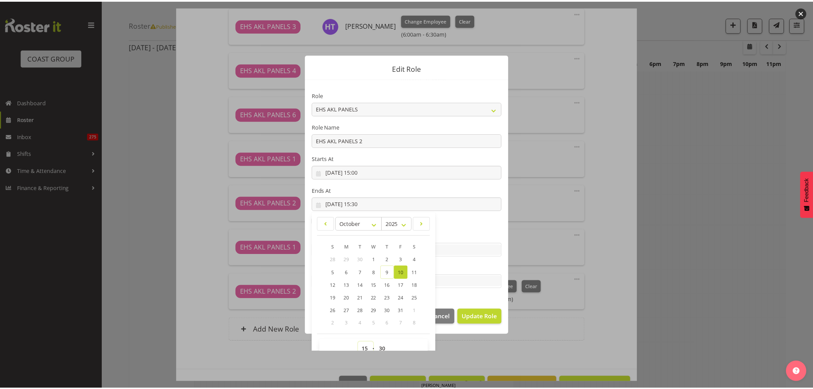
scroll to position [4, 0]
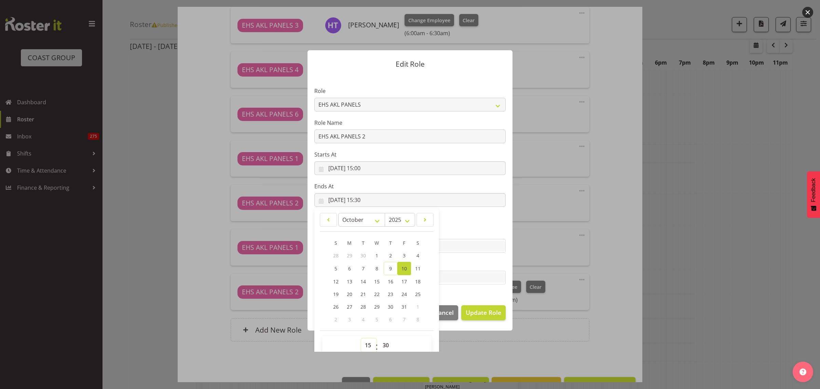
select select "16"
click at [361, 338] on select "00 01 02 03 04 05 06 07 08 09 10 11 12 13 14 15 16 17 18 19 20 21 22 23" at bounding box center [368, 345] width 15 height 14
type input "[DATE] 16:30"
click at [383, 344] on select "00 01 02 03 04 05 06 07 08 09 10 11 12 13 14 15 16 17 18 19 20 21 22 23 24 25 2…" at bounding box center [386, 345] width 15 height 14
select select "15"
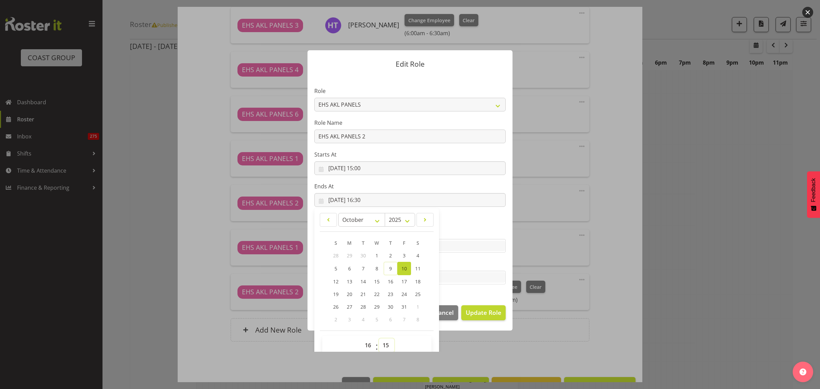
click at [379, 338] on select "00 01 02 03 04 05 06 07 08 09 10 11 12 13 14 15 16 17 18 19 20 21 22 23 24 25 2…" at bounding box center [386, 345] width 15 height 14
type input "[DATE] 16:15"
click at [472, 312] on span "Update Role" at bounding box center [484, 312] width 36 height 9
select select
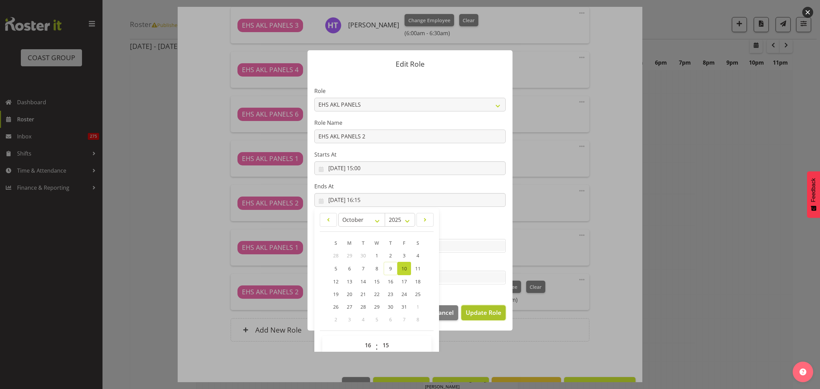
select select
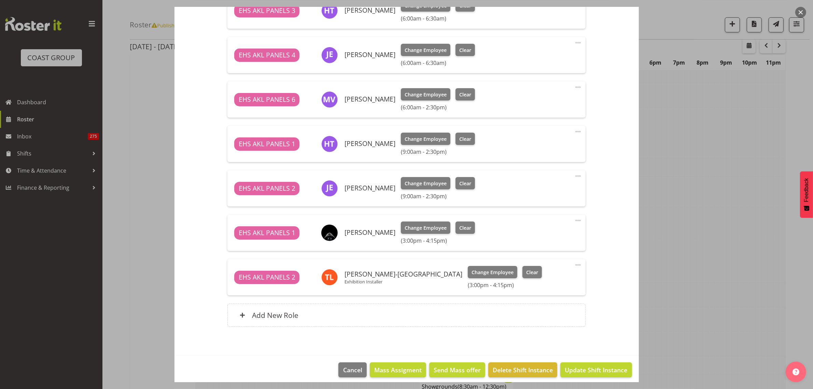
scroll to position [362, 0]
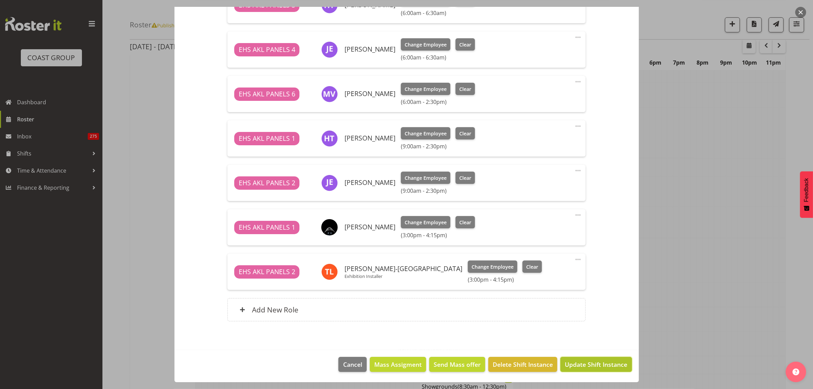
click at [579, 366] on span "Update Shift Instance" at bounding box center [596, 364] width 63 height 9
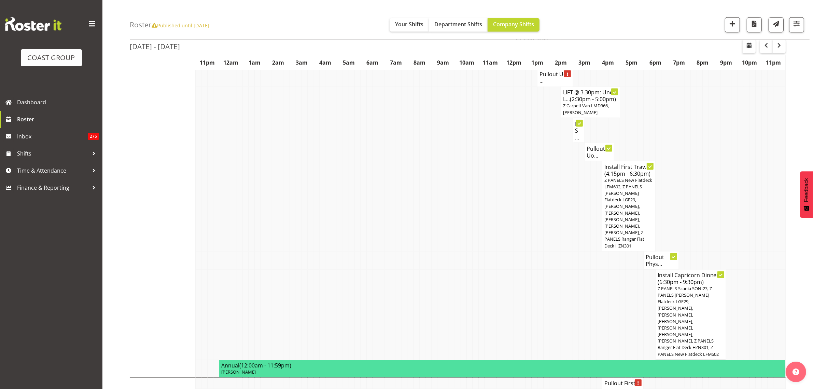
scroll to position [1148, 0]
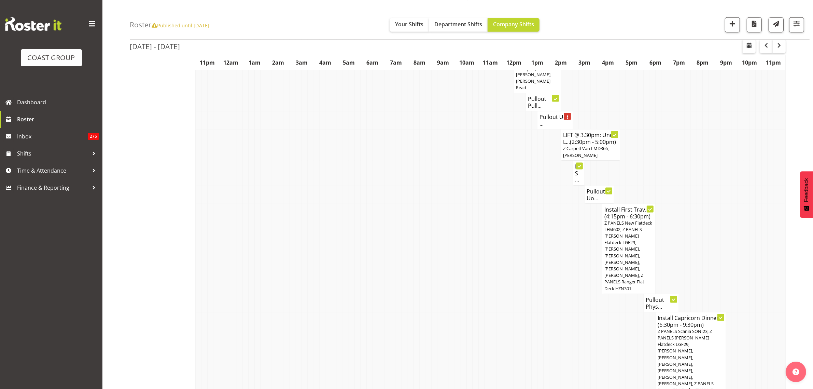
click at [598, 197] on h4 "Pullout Uo..." at bounding box center [599, 195] width 25 height 14
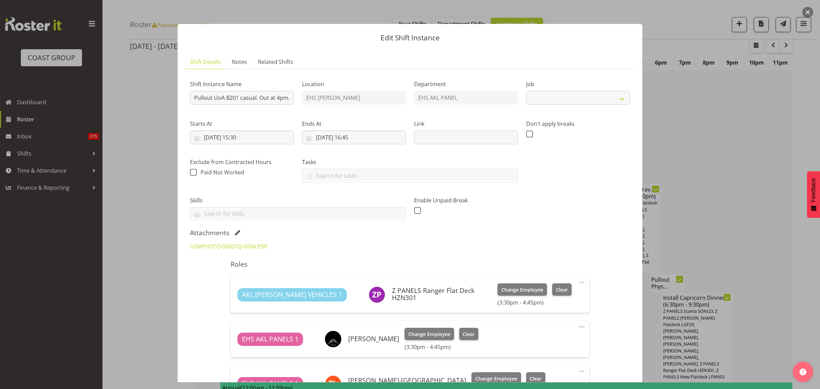
select select "8654"
click at [806, 13] on button "button" at bounding box center [807, 12] width 11 height 11
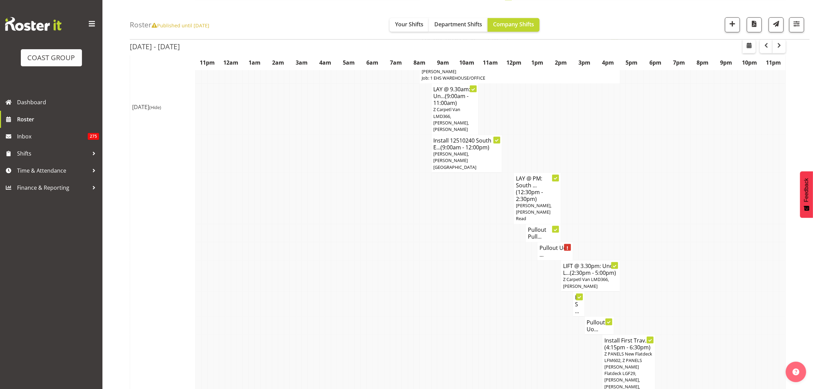
scroll to position [977, 0]
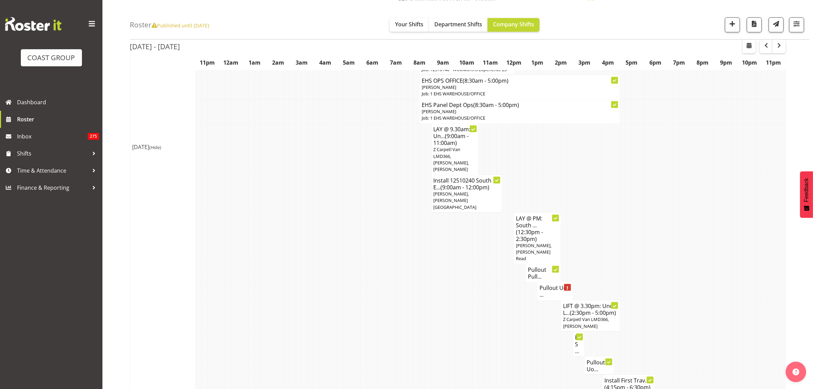
click at [471, 204] on span "[PERSON_NAME], [PERSON_NAME][GEOGRAPHIC_DATA]" at bounding box center [455, 200] width 43 height 19
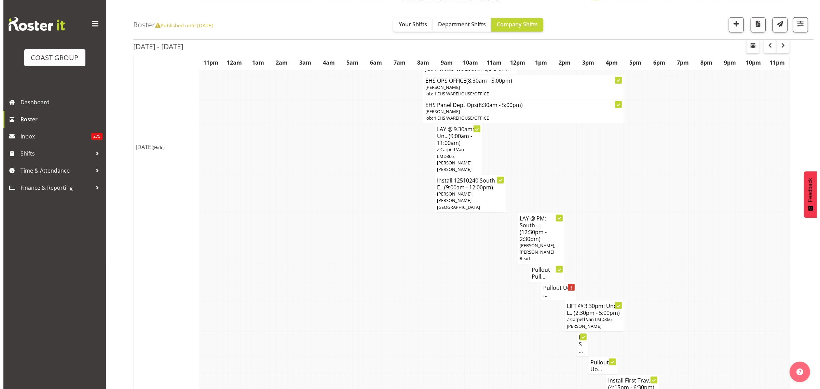
scroll to position [971, 0]
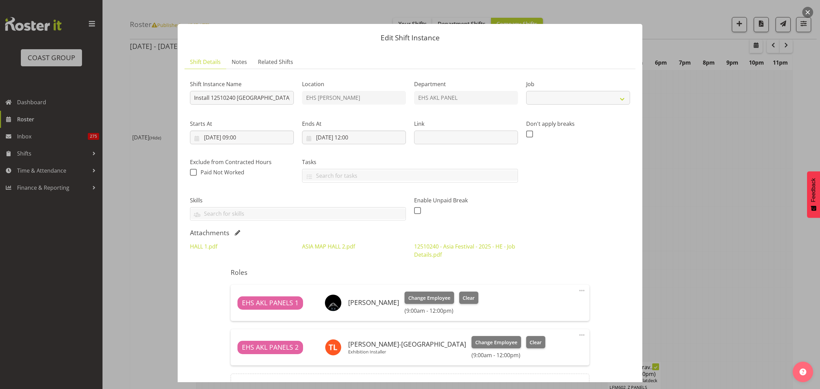
select select "10720"
